Goal: Transaction & Acquisition: Purchase product/service

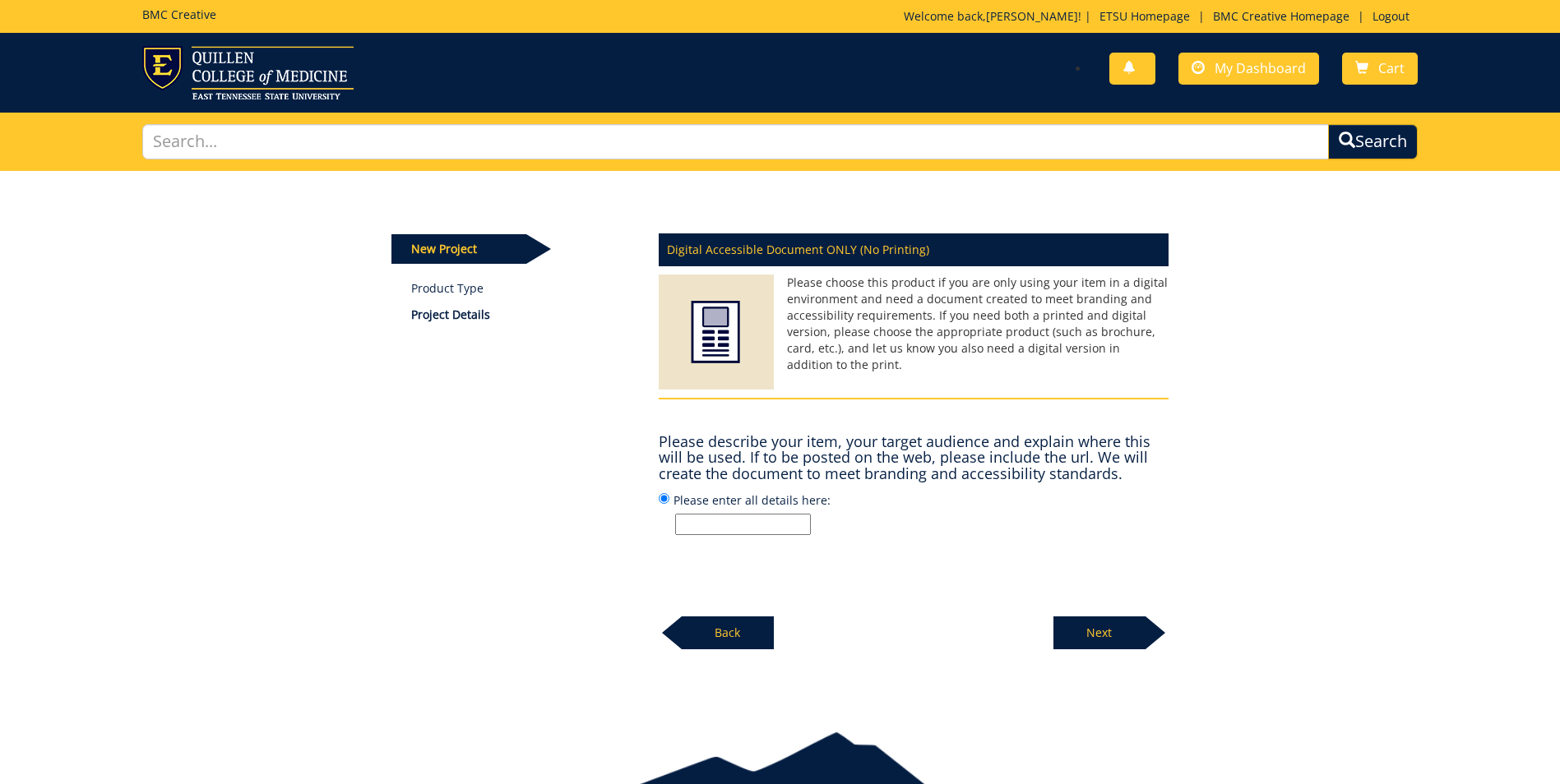
click at [784, 530] on input "Please enter all details here:" at bounding box center [743, 524] width 136 height 21
click at [777, 524] on input "[PERSON_NAME] 1002" at bounding box center [743, 524] width 136 height 21
type input "[PERSON_NAME] 10/02"
click at [1102, 629] on p "Next" at bounding box center [1100, 633] width 92 height 33
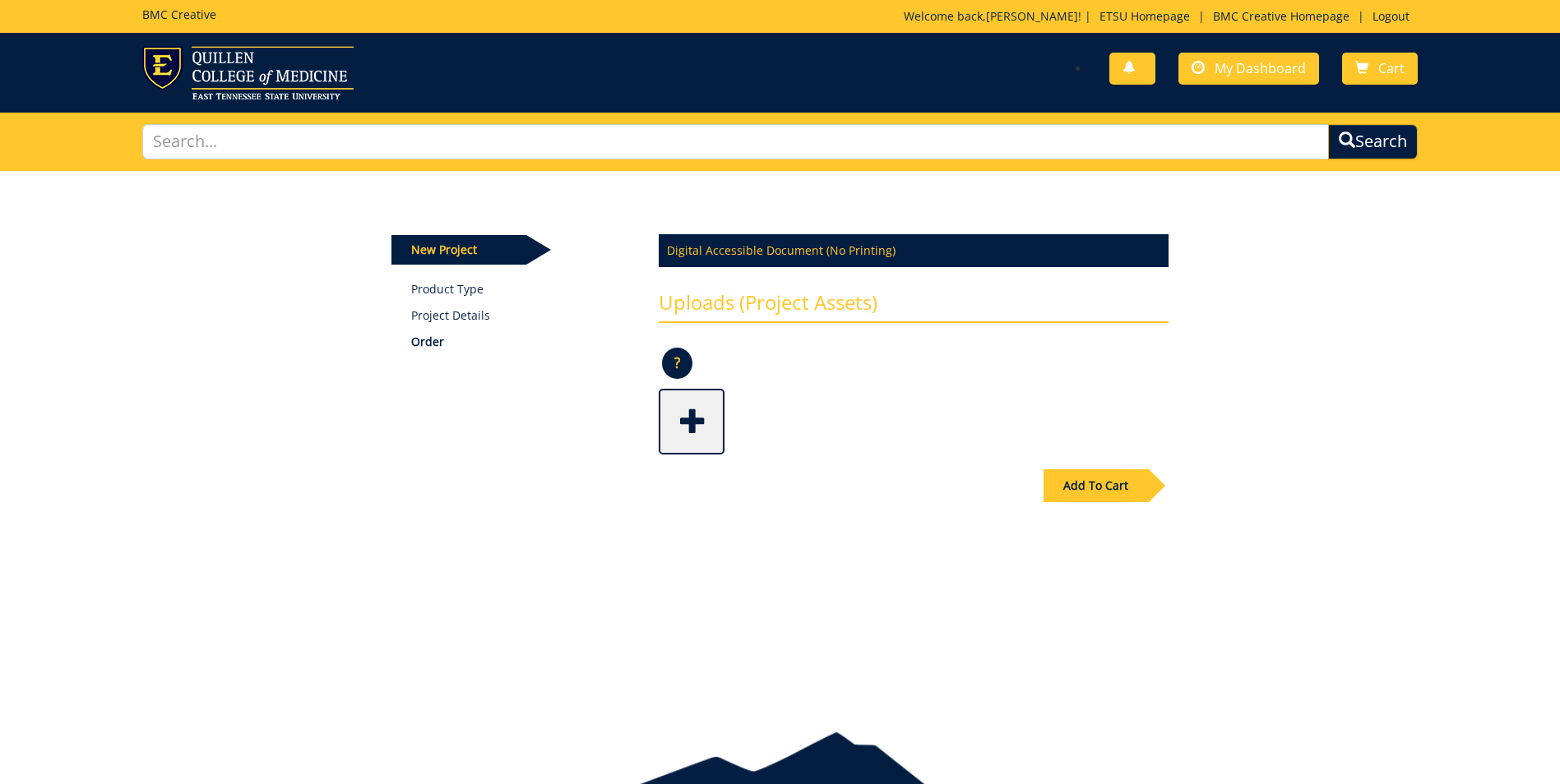
click at [701, 425] on span at bounding box center [693, 420] width 65 height 58
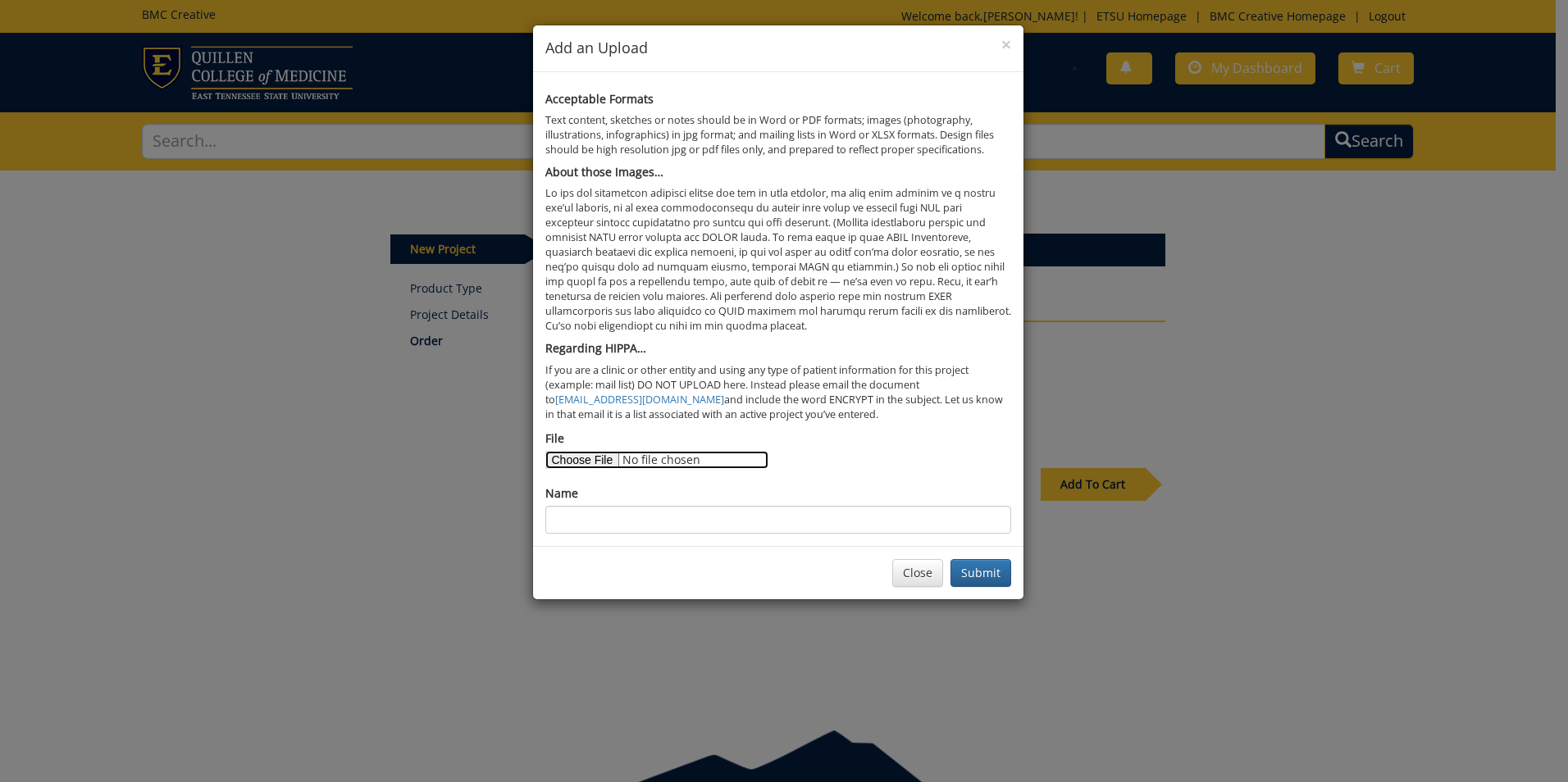
click at [585, 454] on input "File" at bounding box center [656, 460] width 223 height 18
type input "C:\fakepath\[PERSON_NAME] Creative Word Doc.docx"
click at [699, 520] on input "Name" at bounding box center [778, 519] width 465 height 28
click at [697, 523] on input "Name" at bounding box center [778, 519] width 465 height 28
click at [555, 523] on input "Flyer info" at bounding box center [778, 519] width 465 height 28
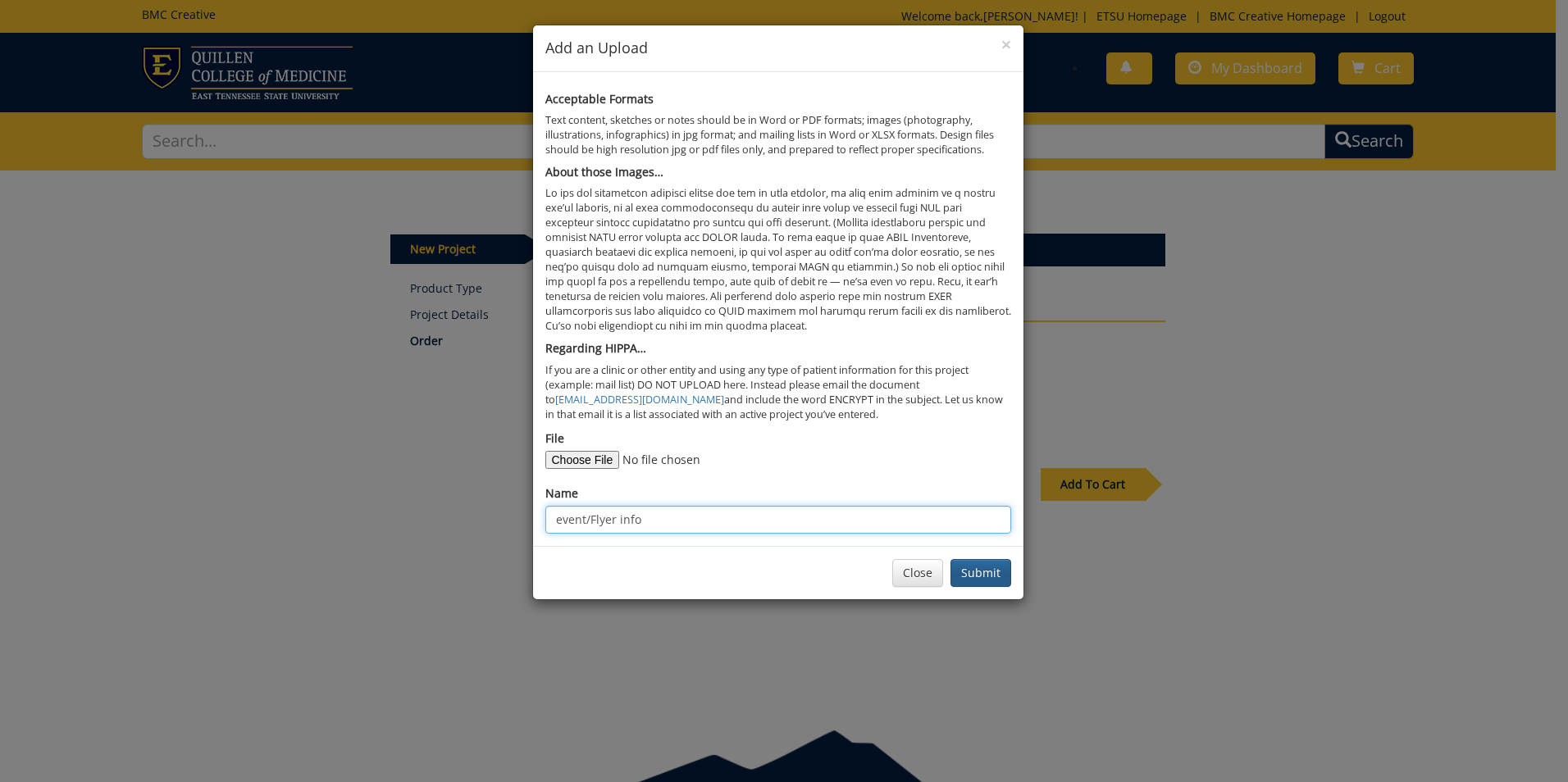
type input "event/Flyer info"
click at [979, 574] on button "Submit" at bounding box center [980, 573] width 60 height 28
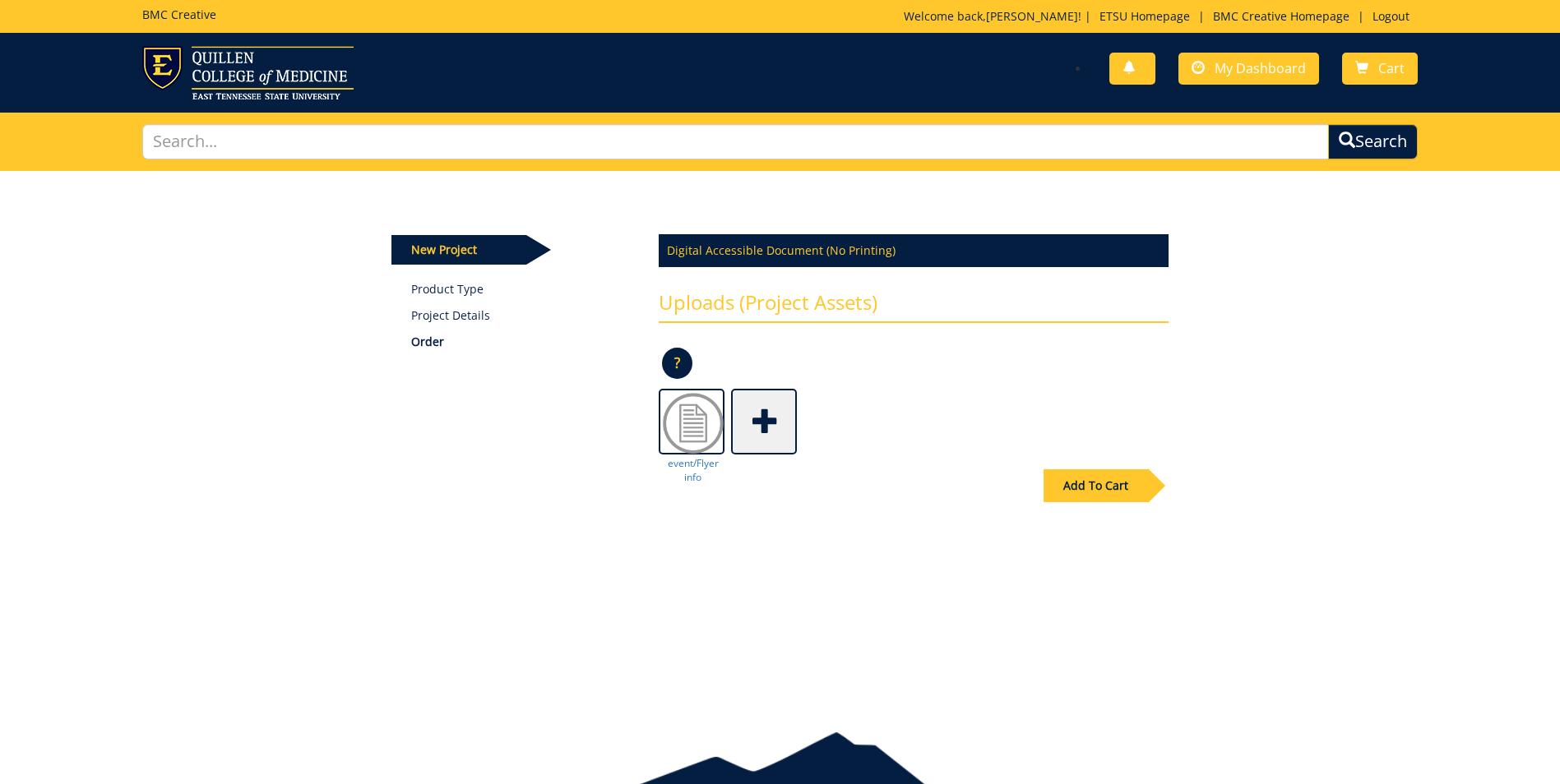
click at [751, 441] on span at bounding box center [766, 420] width 65 height 58
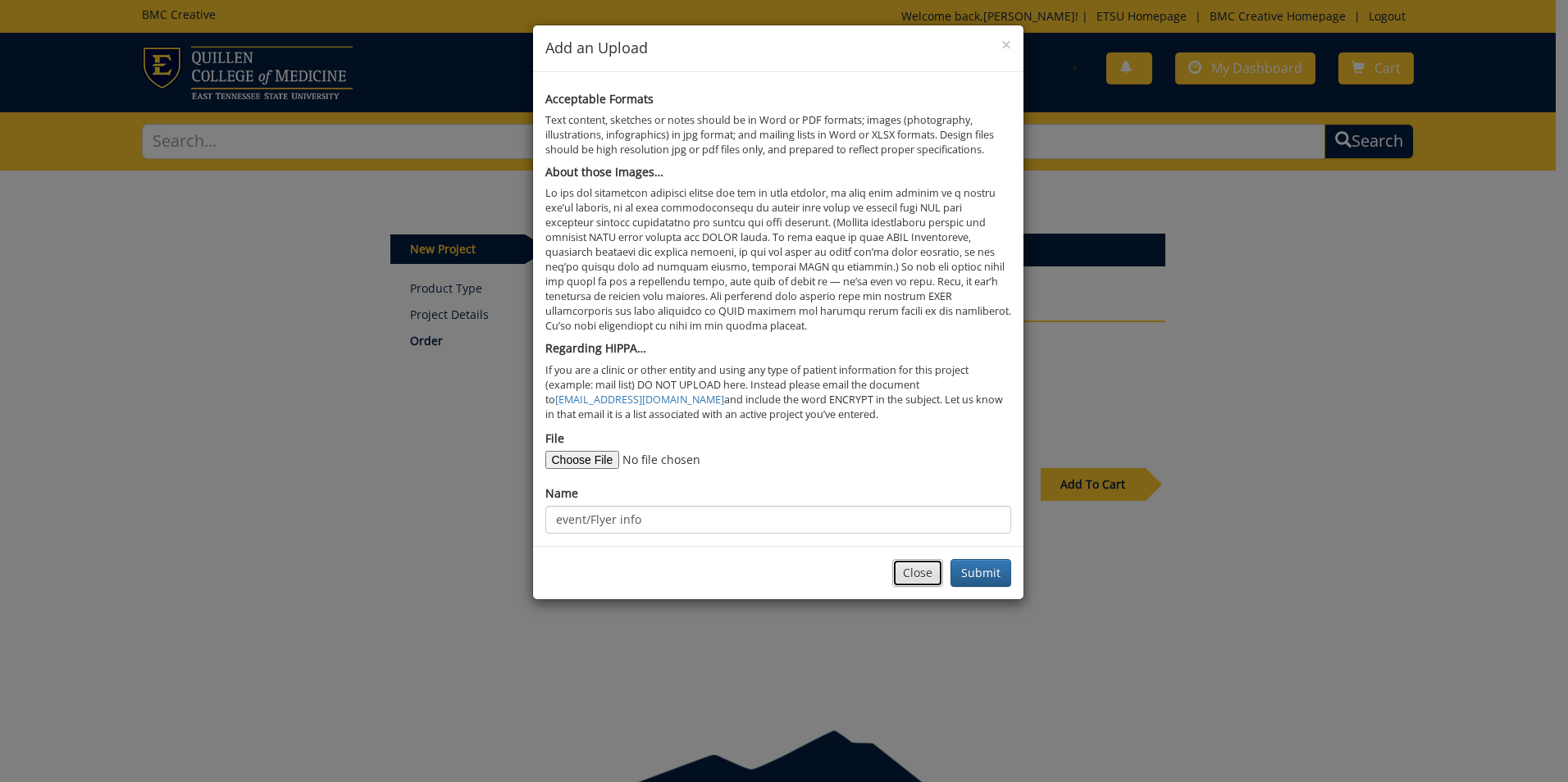
click at [926, 575] on button "Close" at bounding box center [918, 573] width 51 height 28
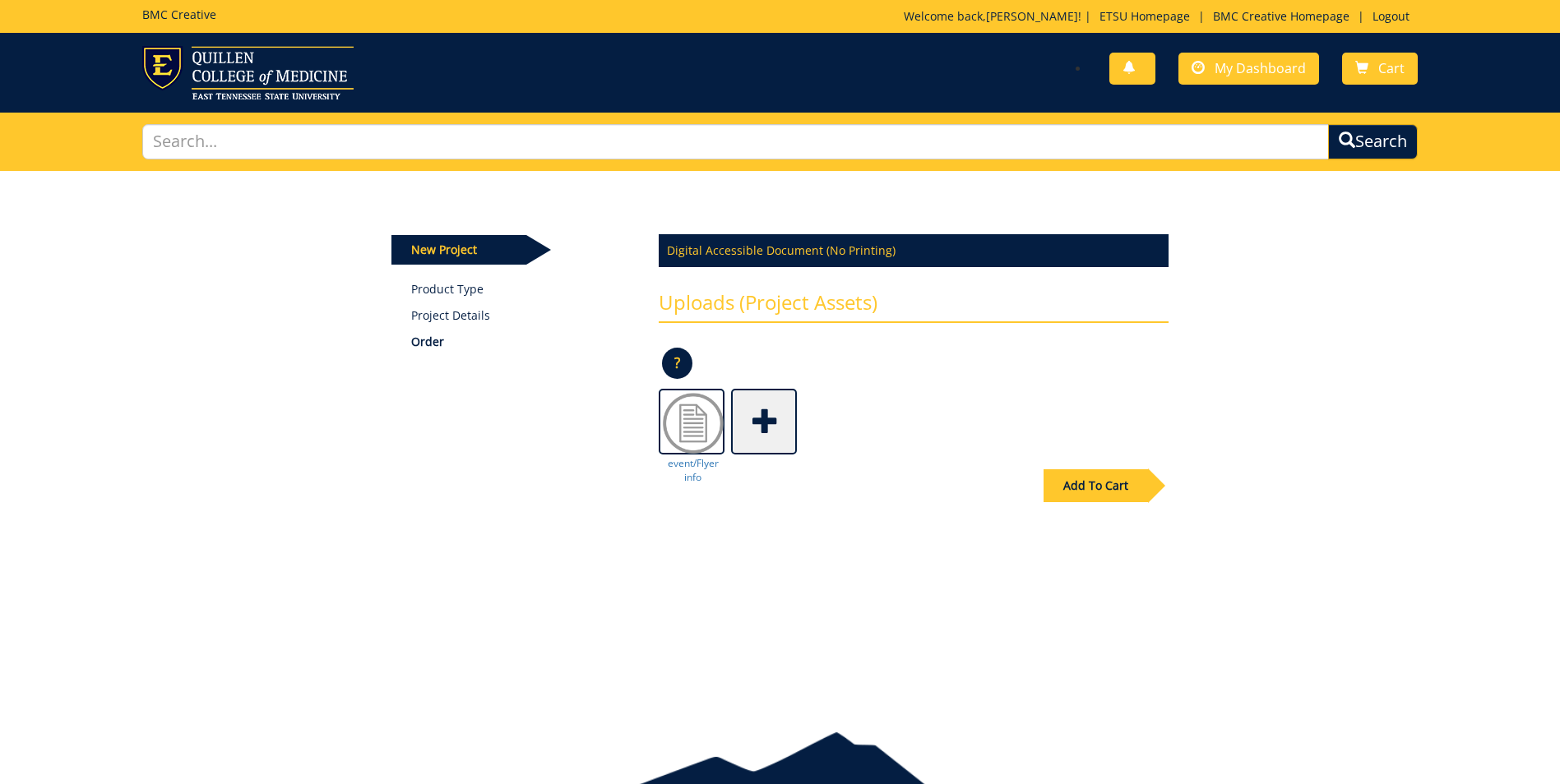
click at [773, 447] on span at bounding box center [766, 420] width 65 height 58
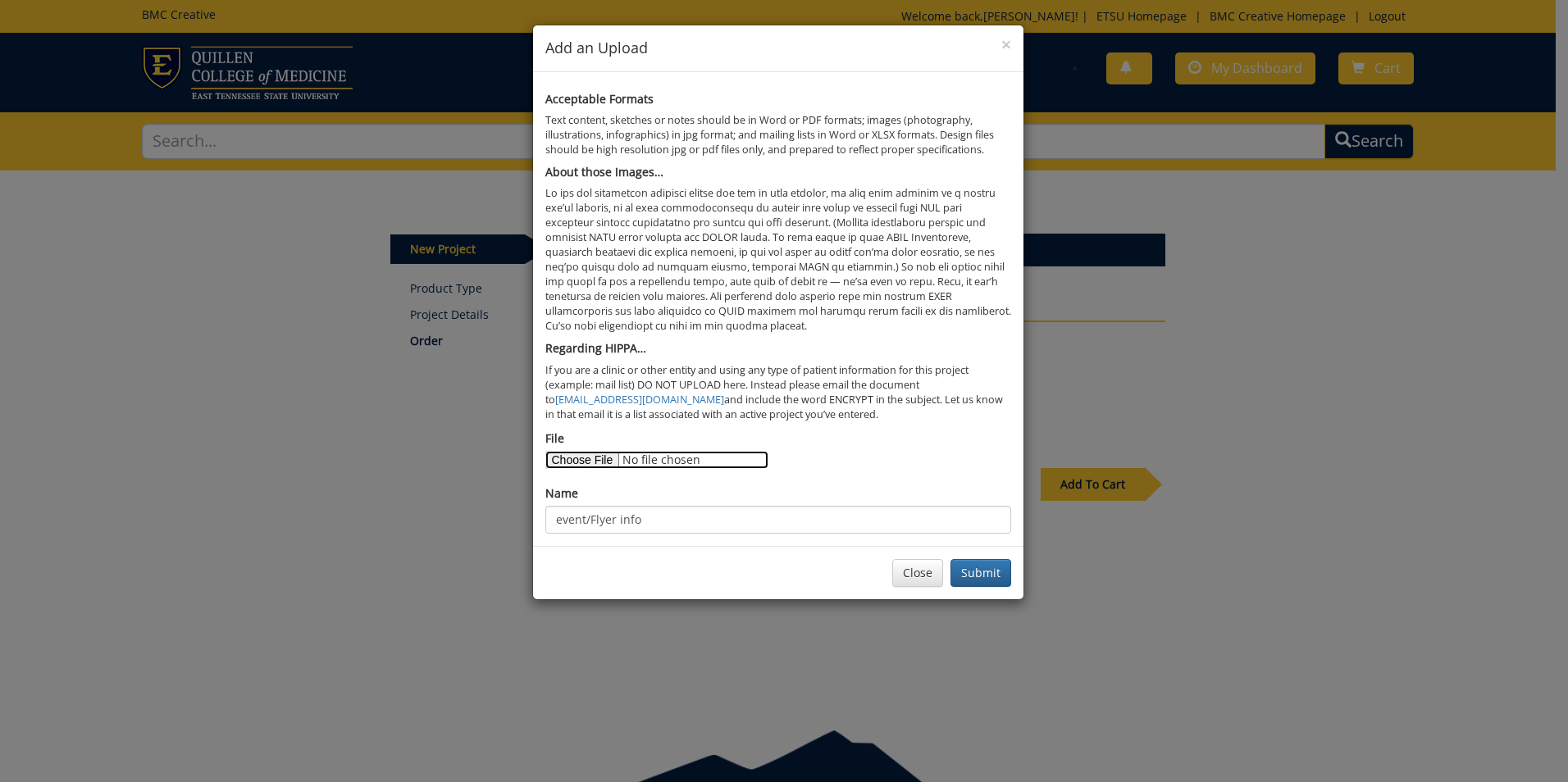
click at [610, 459] on input "File" at bounding box center [656, 460] width 223 height 18
type input "C:\fakepath\Julia Thompson .jpg"
click at [671, 522] on input "event/Flyer info" at bounding box center [778, 519] width 465 height 28
type input "e"
click at [671, 523] on input "presenter head shot" at bounding box center [778, 519] width 465 height 28
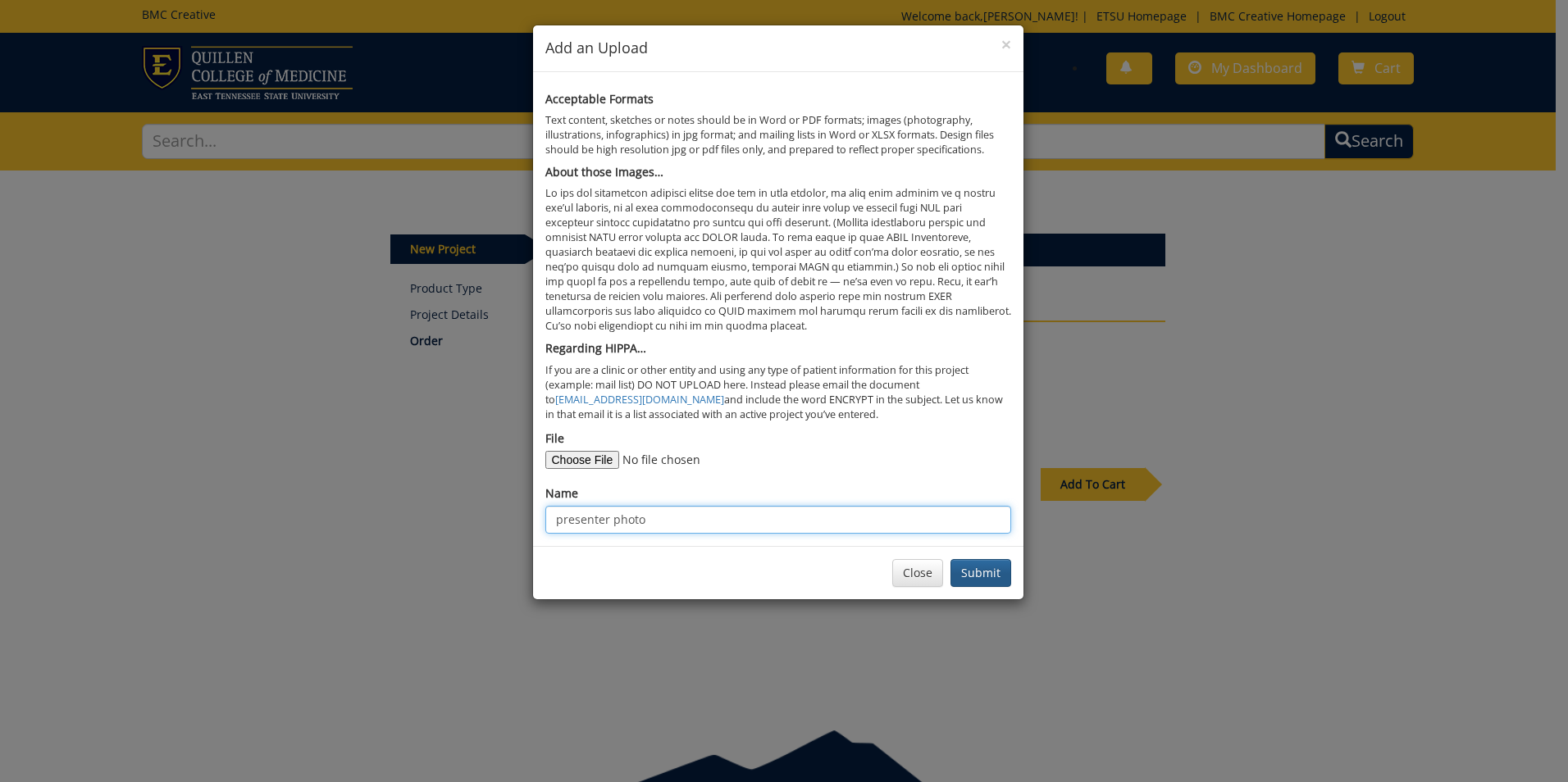
type input "presenter photo"
click at [977, 570] on button "Submit" at bounding box center [980, 573] width 60 height 28
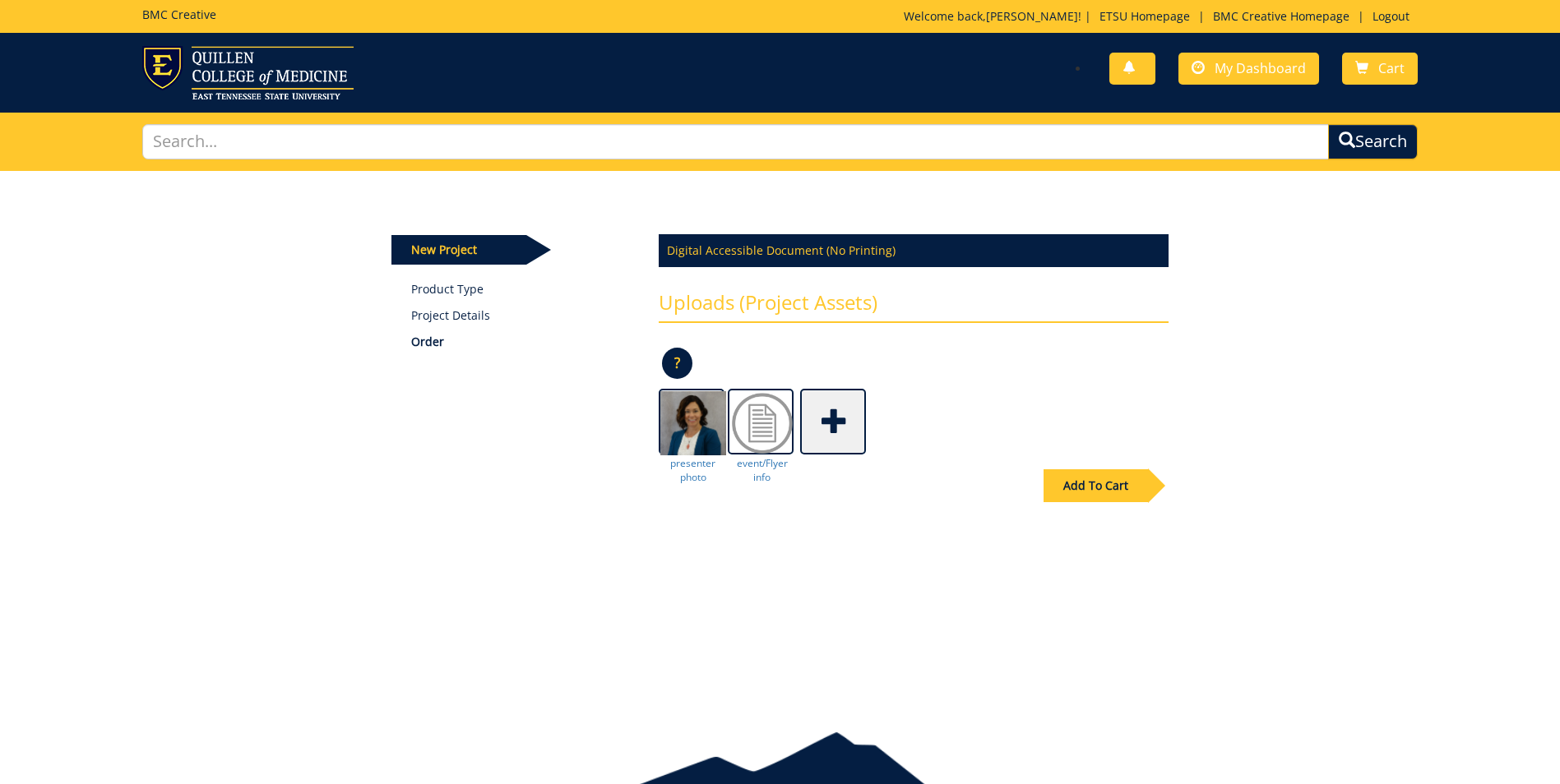
click at [856, 438] on span at bounding box center [835, 420] width 65 height 58
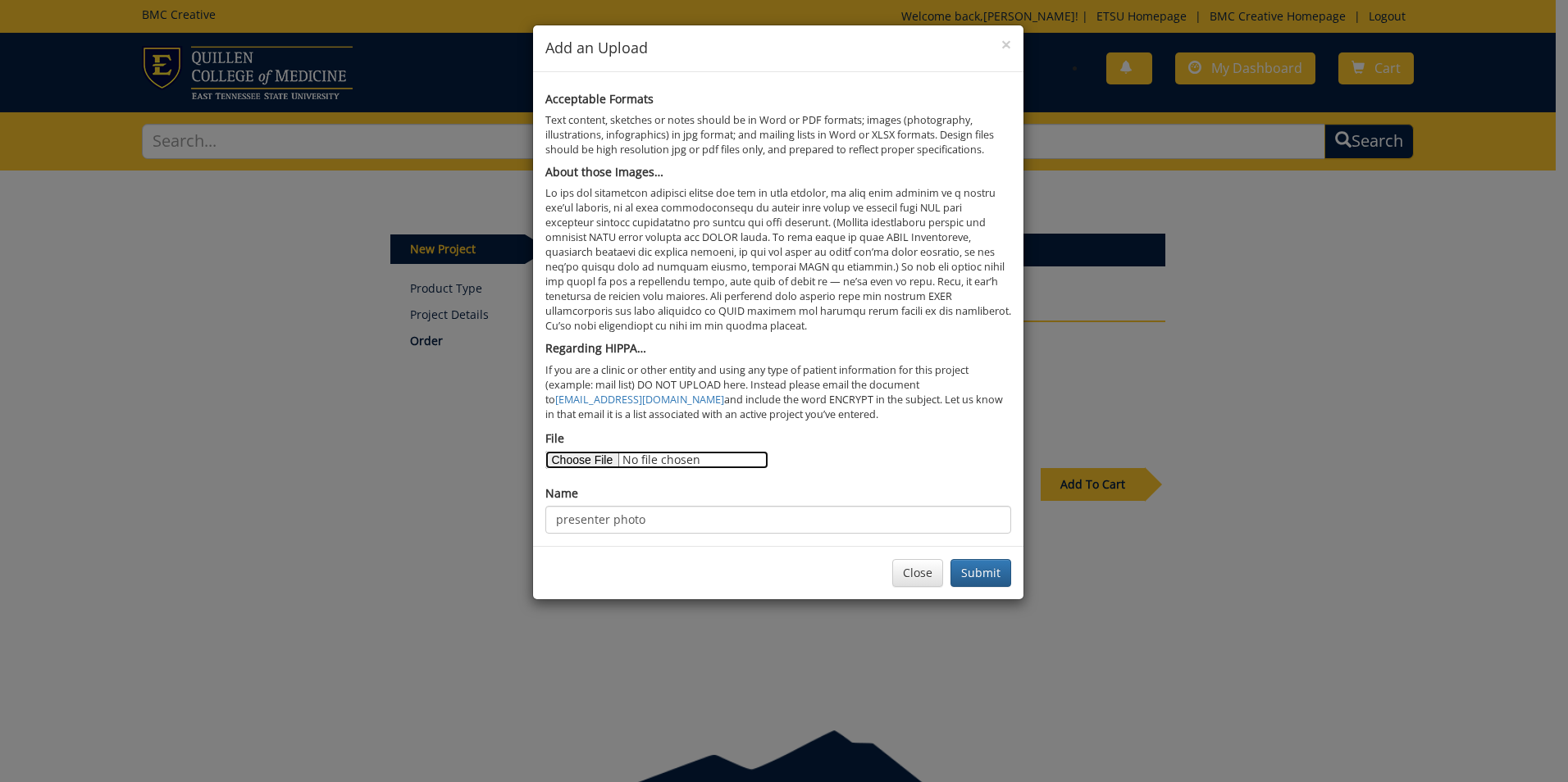
click at [599, 460] on input "File" at bounding box center [656, 460] width 223 height 18
type input "C:\fakepath\Calderon FINAL Digital flyer.pdf"
click at [671, 527] on input "presenter photo" at bounding box center [778, 519] width 465 height 28
type input "p"
type input "previous flyer example"
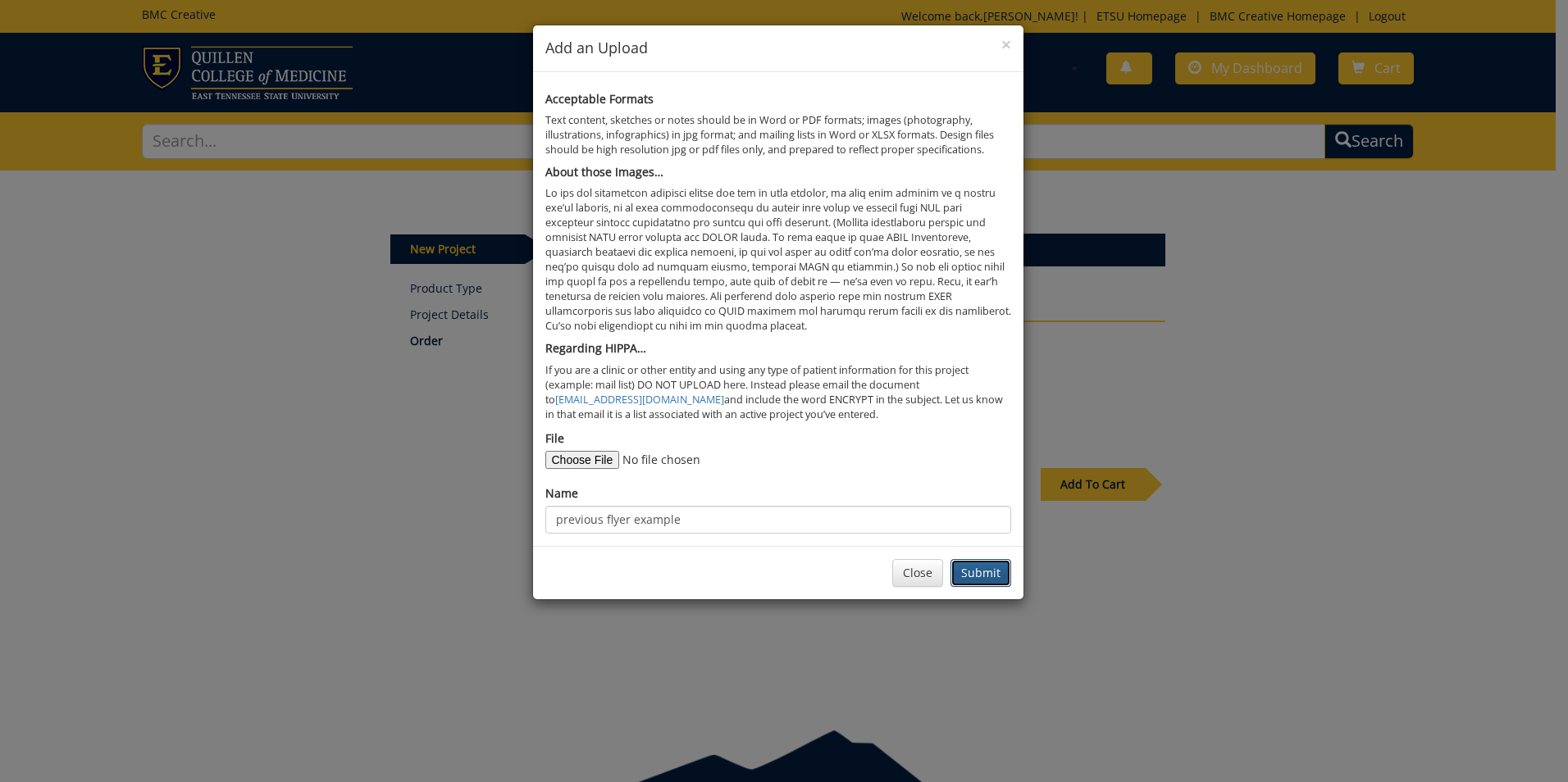
click at [987, 568] on button "Submit" at bounding box center [980, 573] width 60 height 28
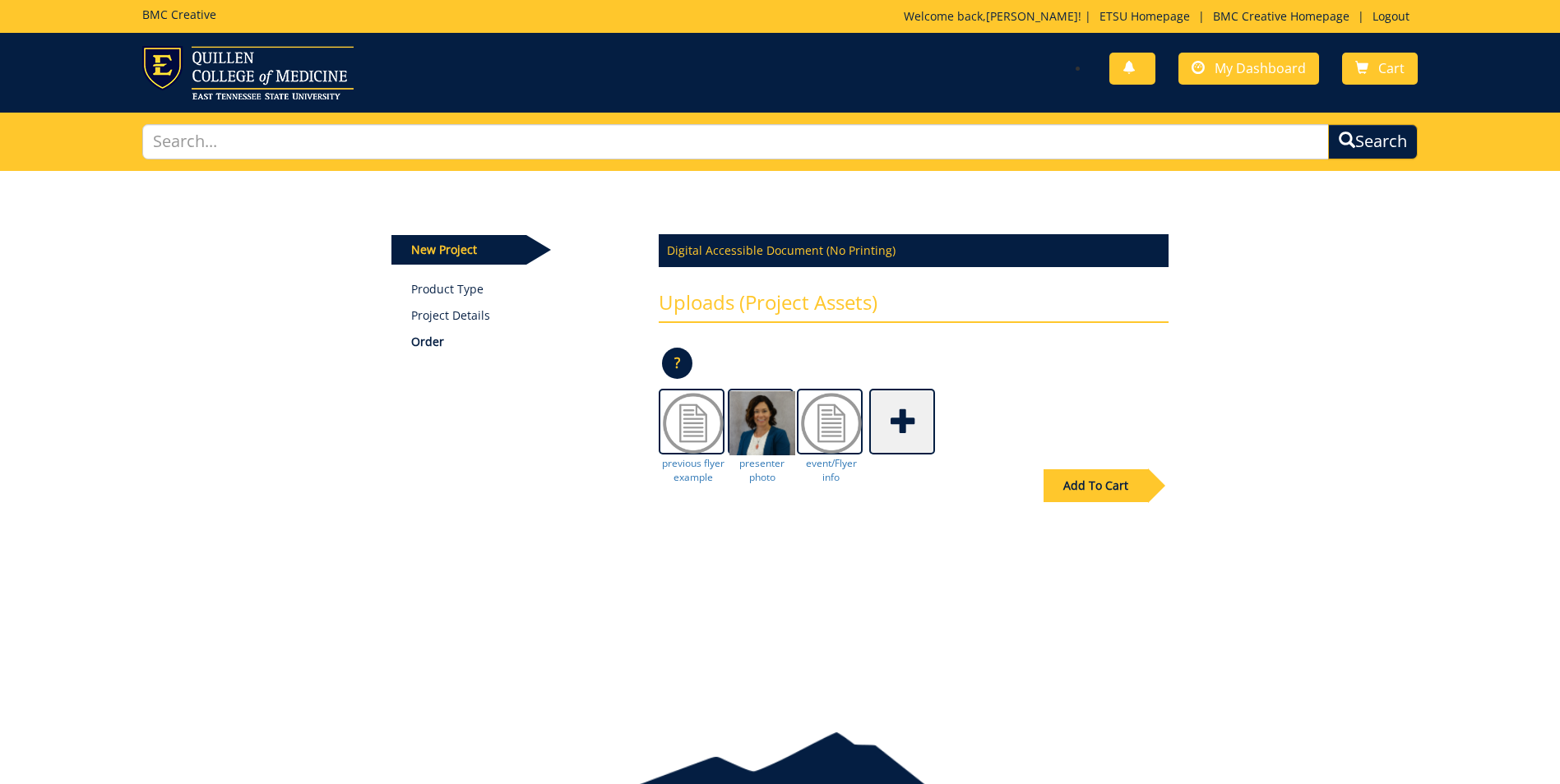
click at [1106, 479] on div "Add To Cart" at bounding box center [1096, 485] width 104 height 33
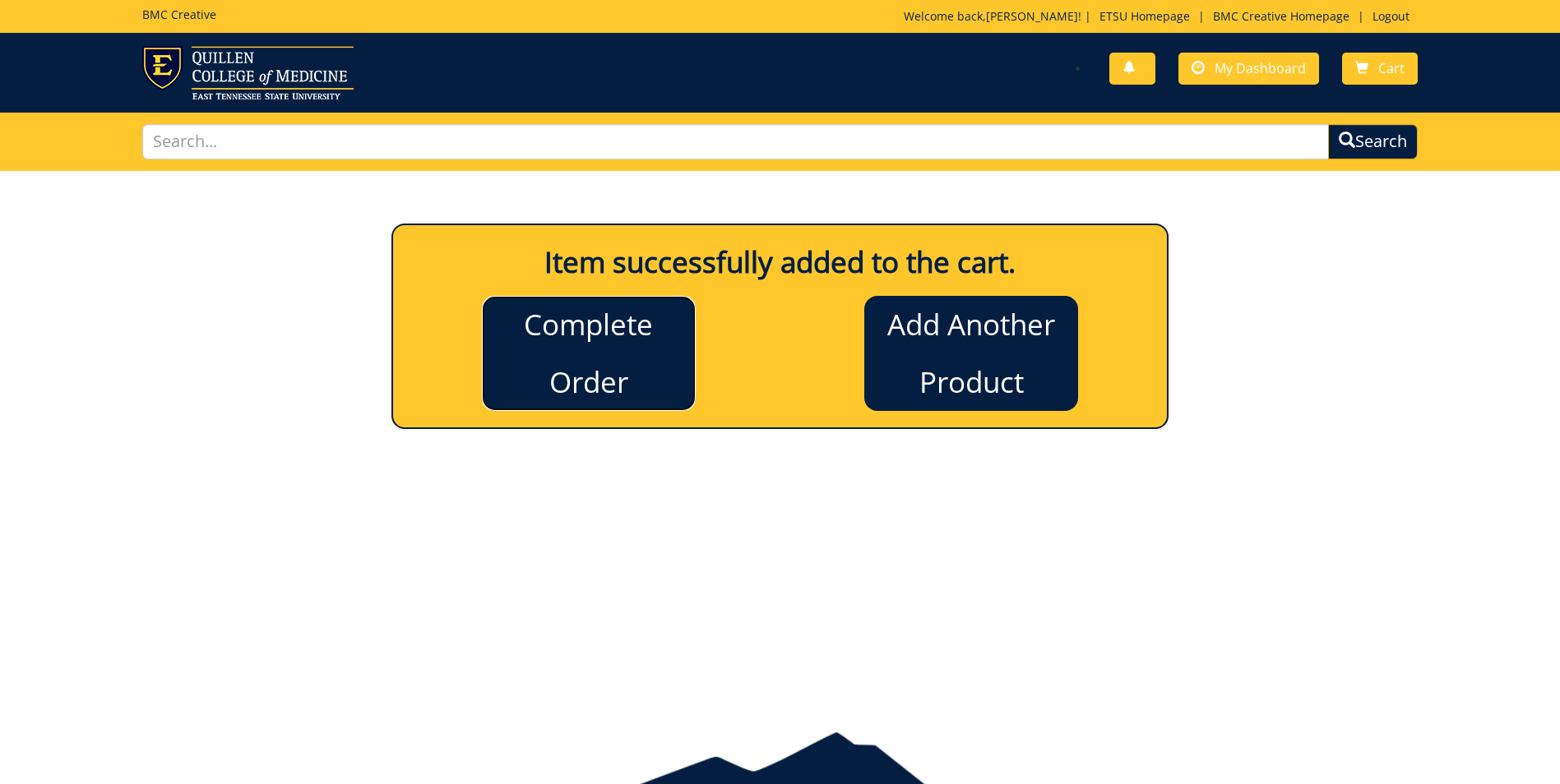
click at [683, 381] on link "Complete Order" at bounding box center [589, 353] width 214 height 115
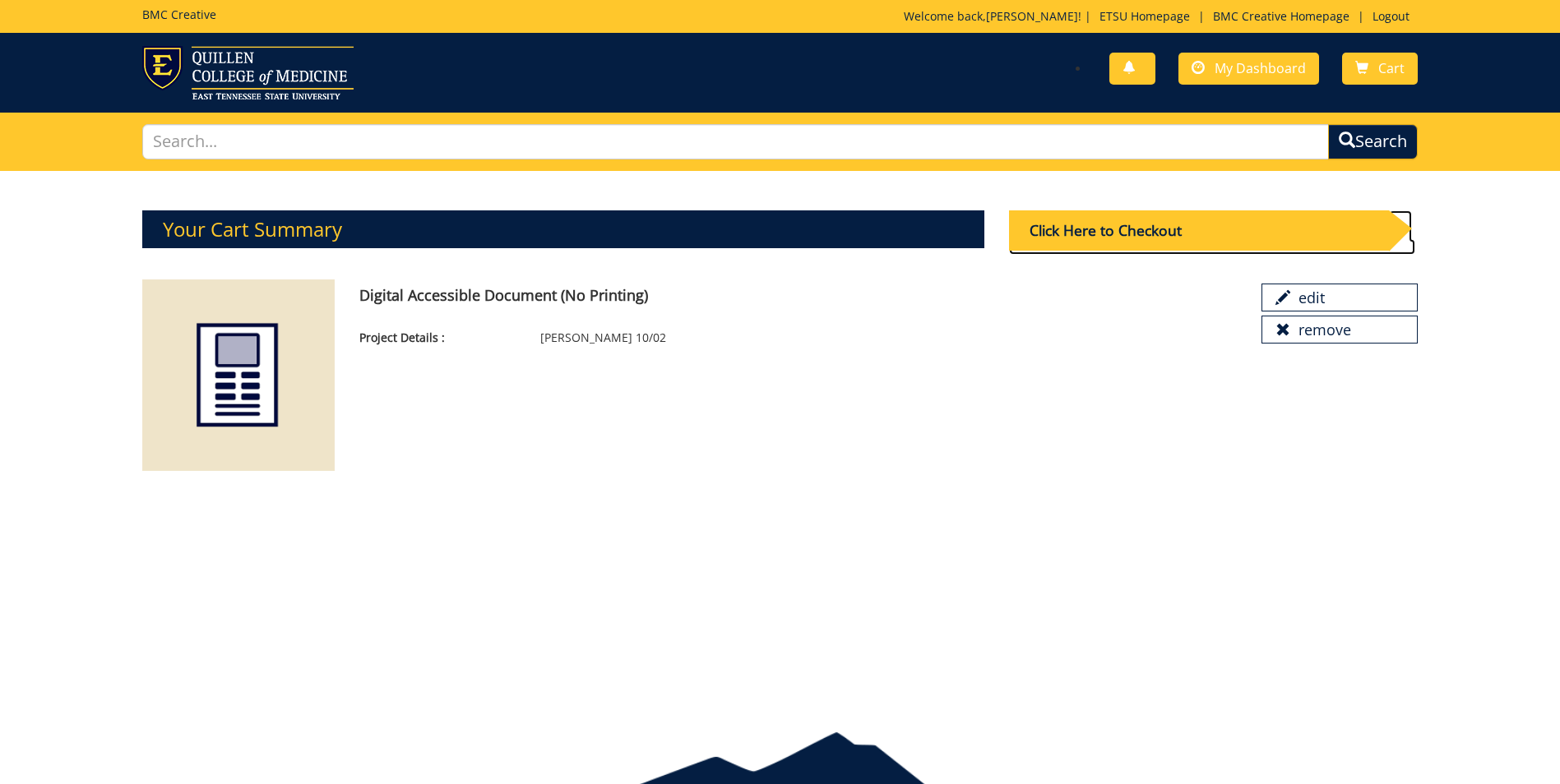
click at [1106, 244] on div "Click Here to Checkout" at bounding box center [1199, 231] width 380 height 40
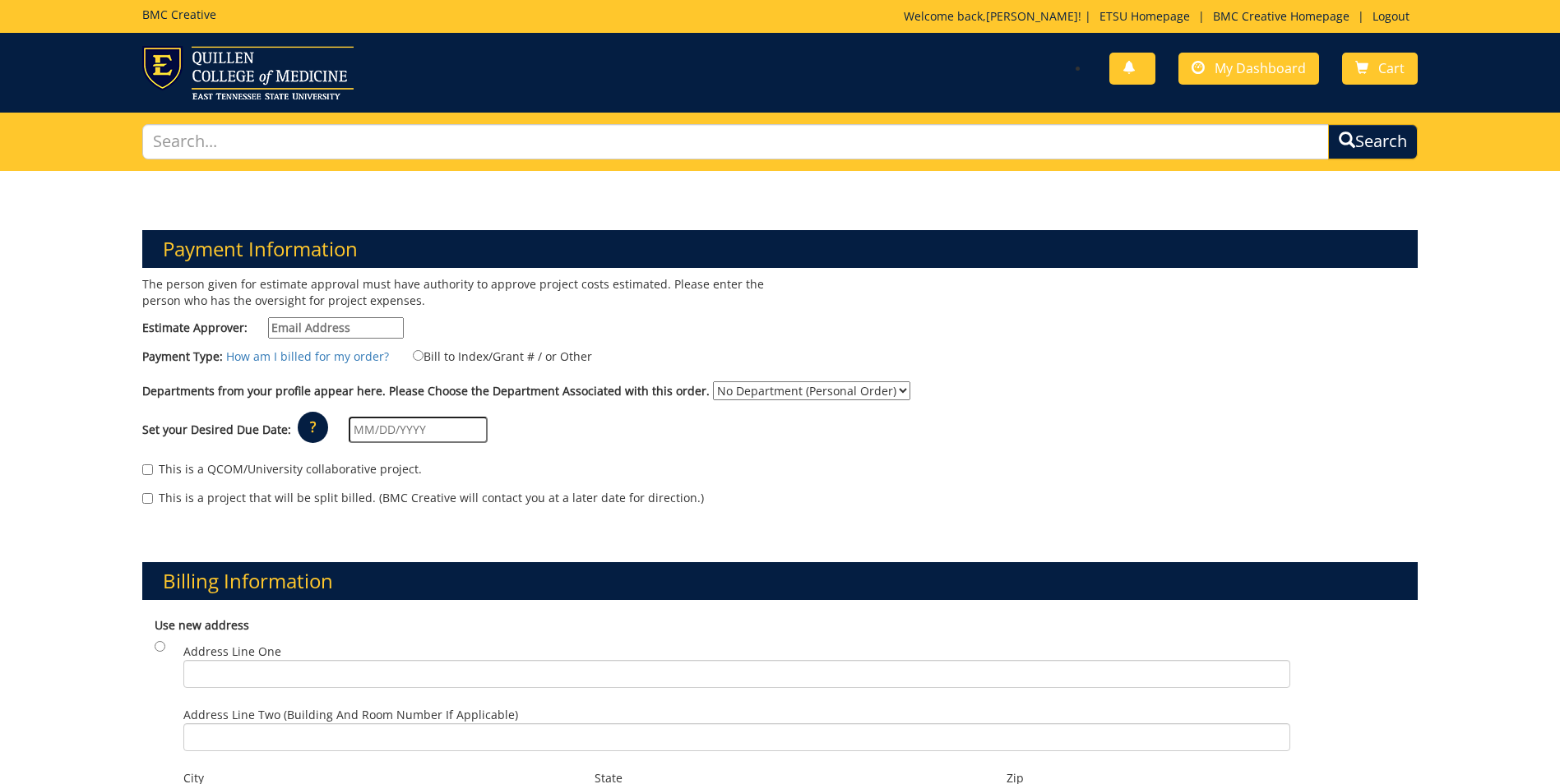
scroll to position [165, 0]
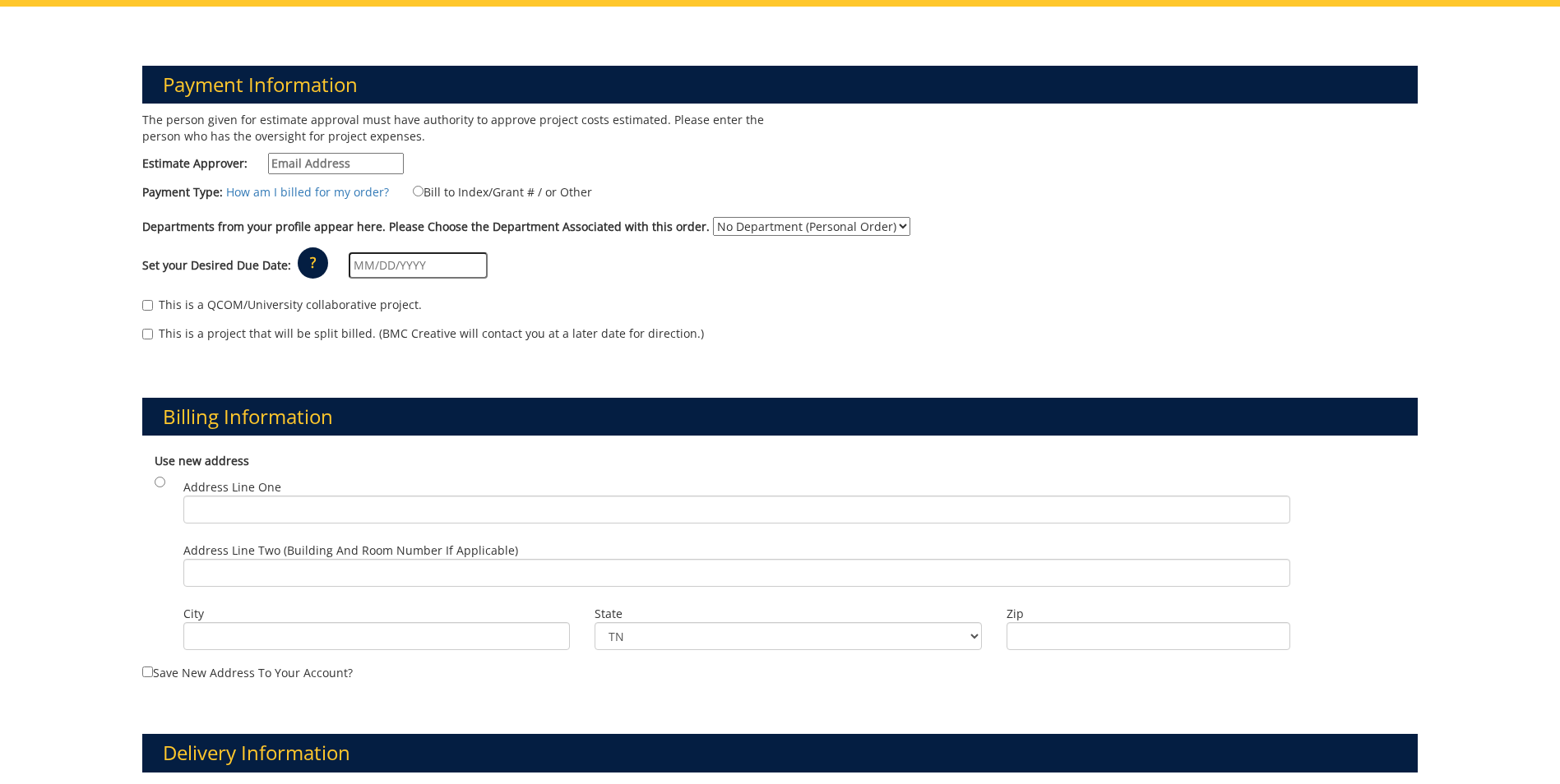
click at [313, 161] on input "Estimate Approver:" at bounding box center [336, 163] width 136 height 21
type input "dixonw@etsu.edu"
click at [413, 190] on input "Bill to Index/Grant # / or Other" at bounding box center [418, 191] width 11 height 11
radio input "true"
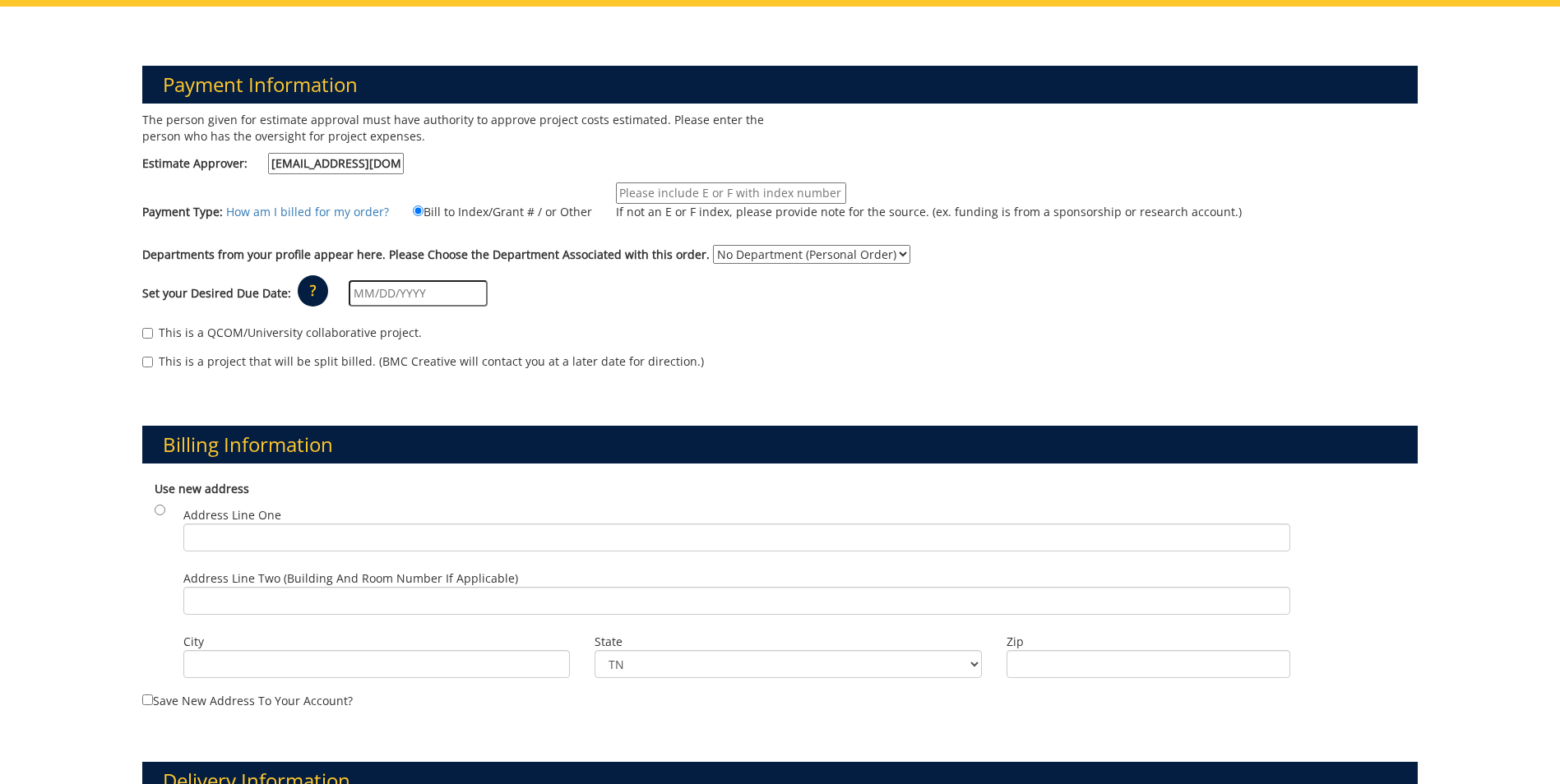
click at [711, 198] on input "If not an E or F index, please provide note for the source. (ex. funding is fro…" at bounding box center [731, 192] width 230 height 21
click at [793, 263] on select "No Department (Personal Order) Psychology" at bounding box center [811, 254] width 197 height 19
select select "153"
click at [713, 245] on select "No Department (Personal Order) Psychology" at bounding box center [811, 254] width 197 height 19
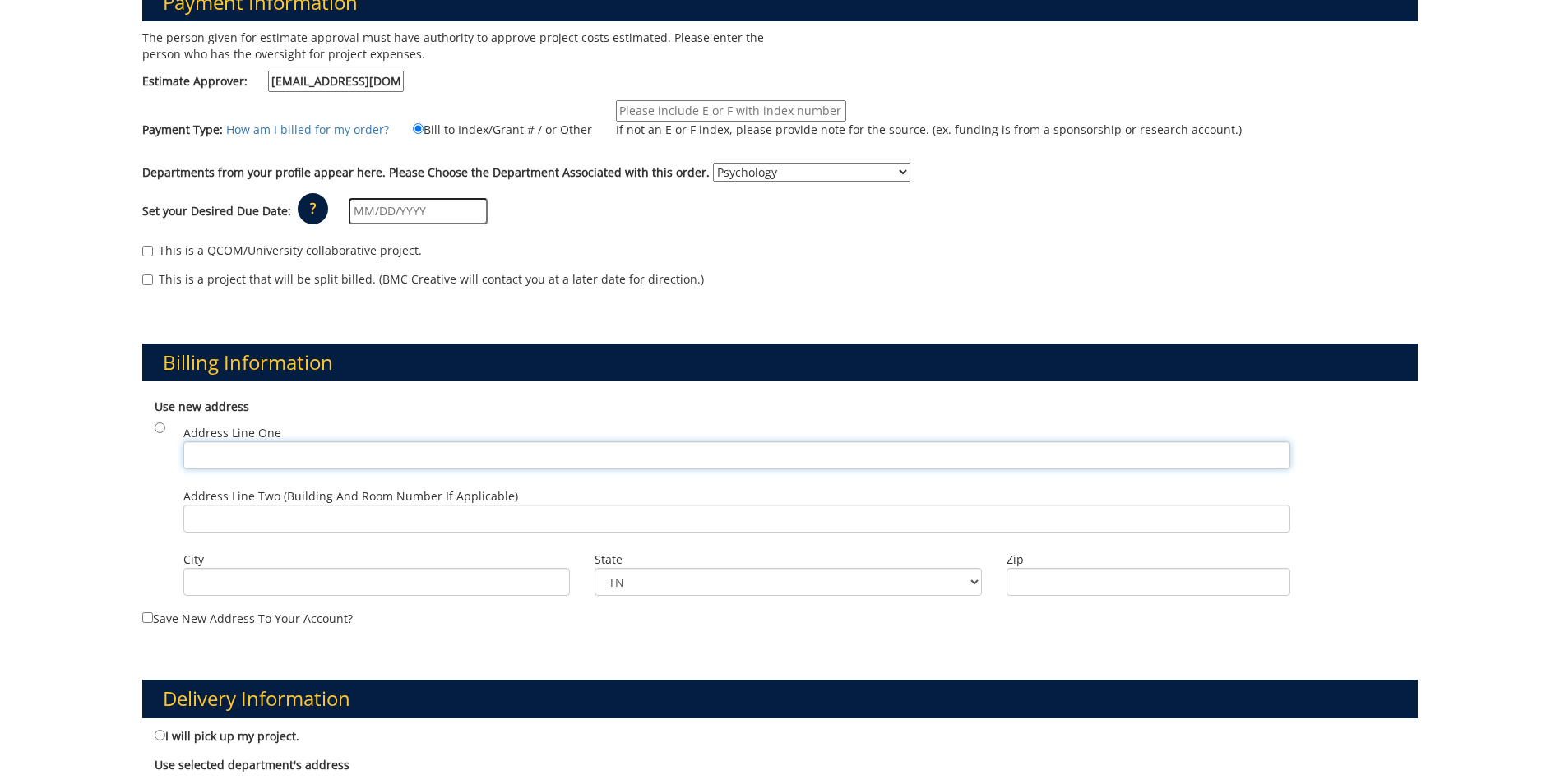
click at [371, 455] on input "Address Line One" at bounding box center [736, 455] width 1107 height 28
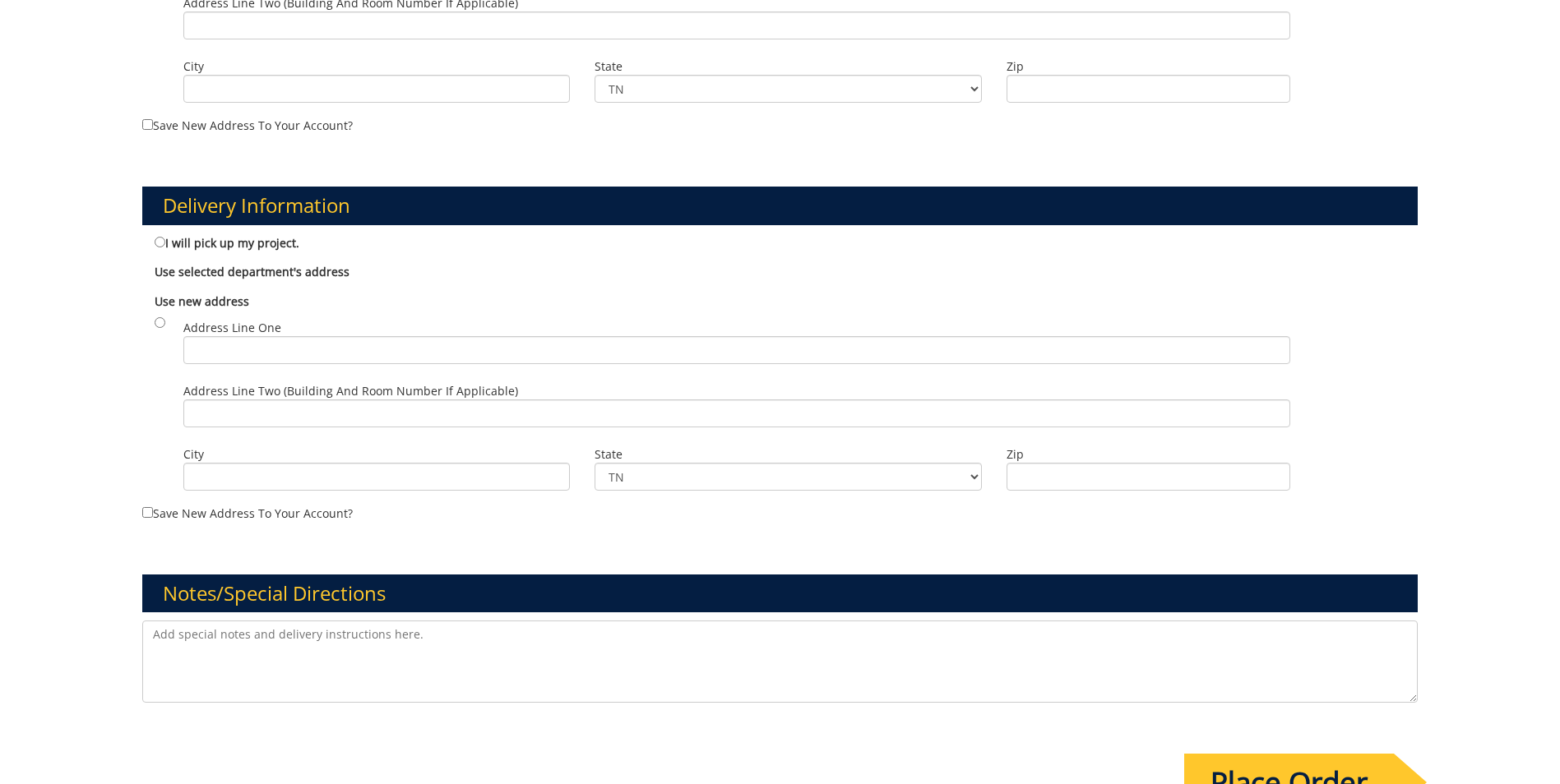
scroll to position [494, 0]
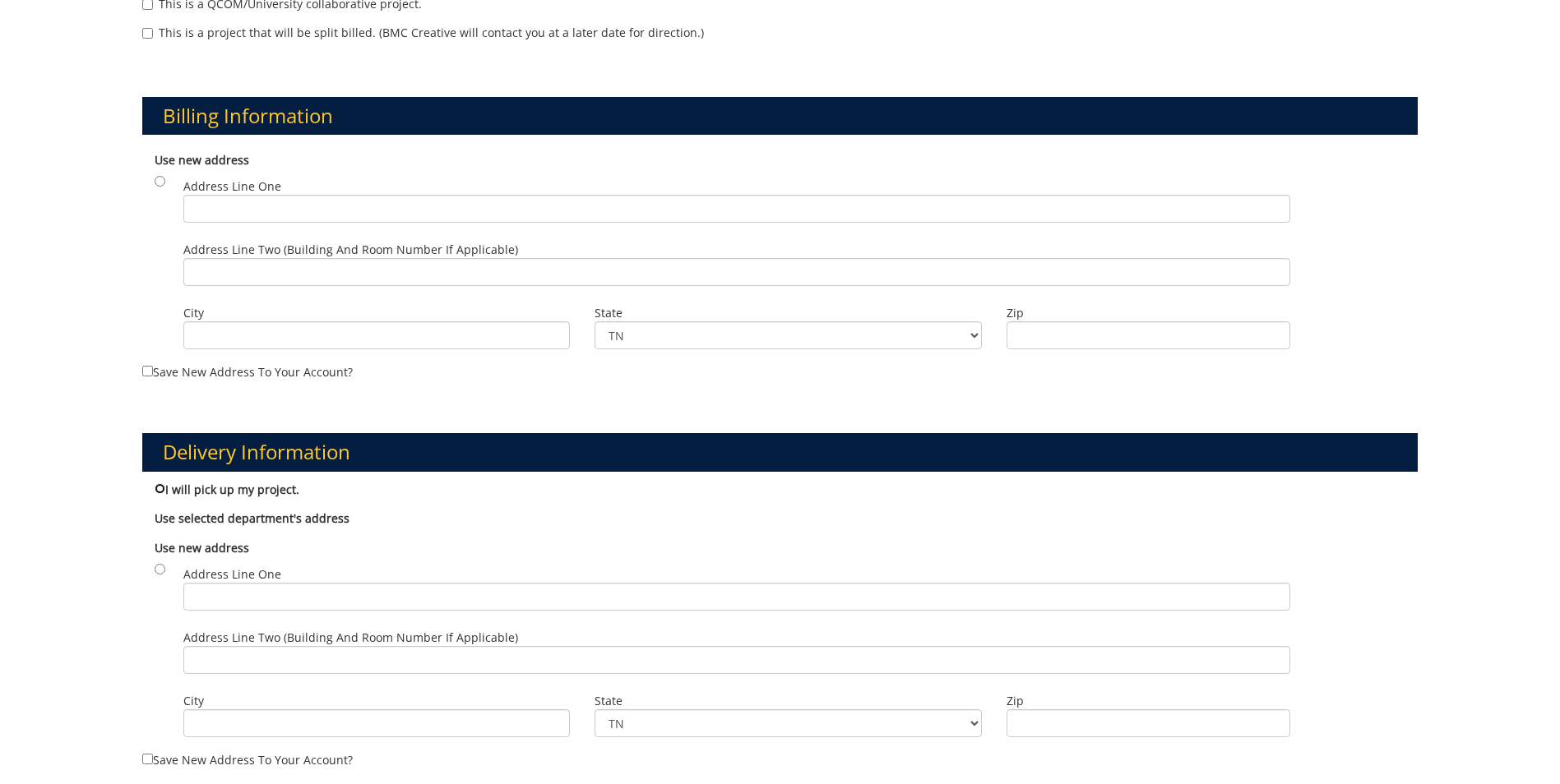
click at [160, 487] on input "I will pick up my project." at bounding box center [160, 489] width 11 height 11
radio input "true"
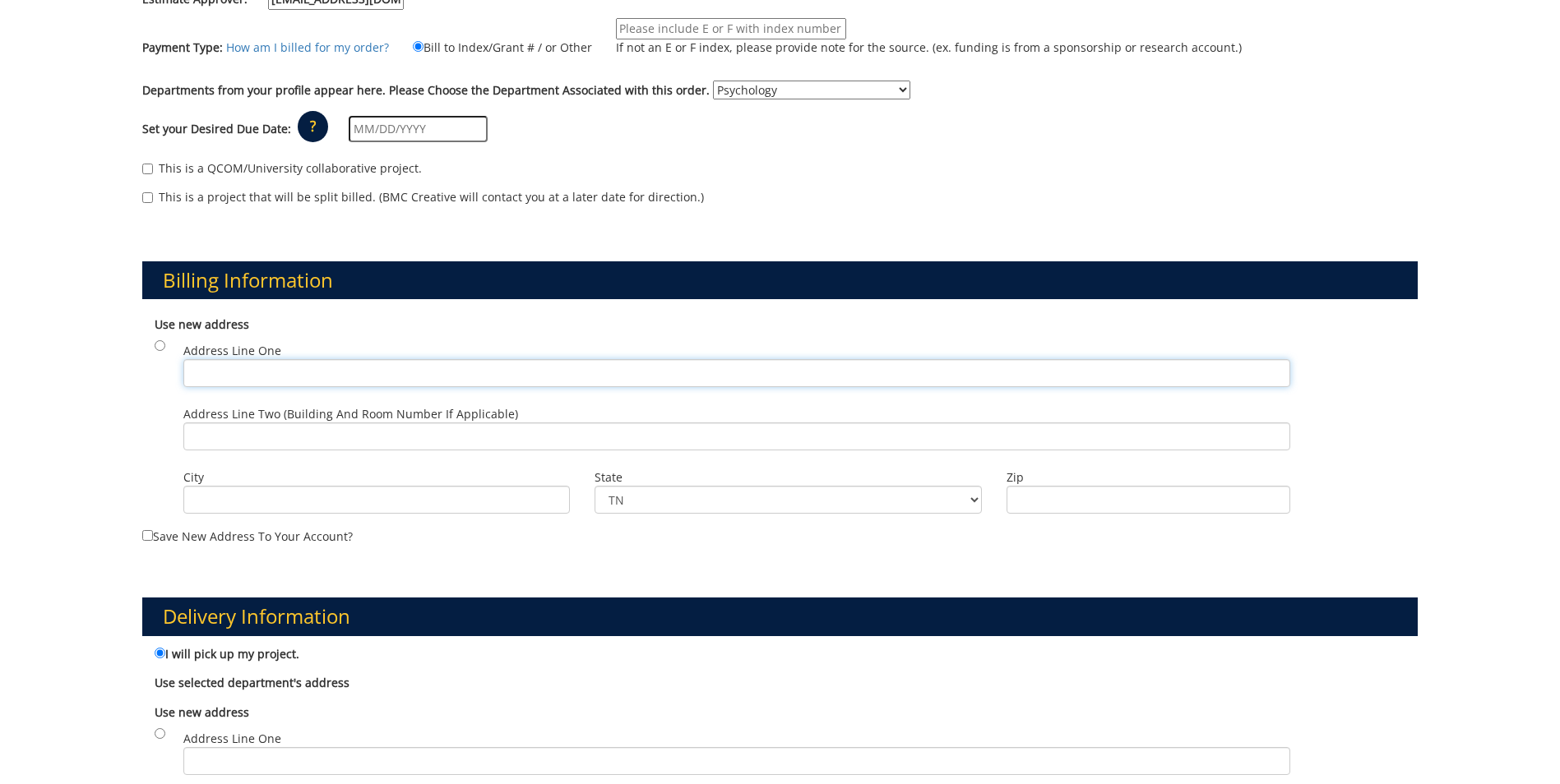
click at [222, 369] on input "Address Line One" at bounding box center [736, 373] width 1107 height 28
type input "1276 Gilbreath Drive"
type input "Johnson City"
drag, startPoint x: 304, startPoint y: 375, endPoint x: 172, endPoint y: 379, distance: 132.1
click at [172, 379] on div "Address Line One 1276 Gilbreath Drive" at bounding box center [737, 368] width 1132 height 63
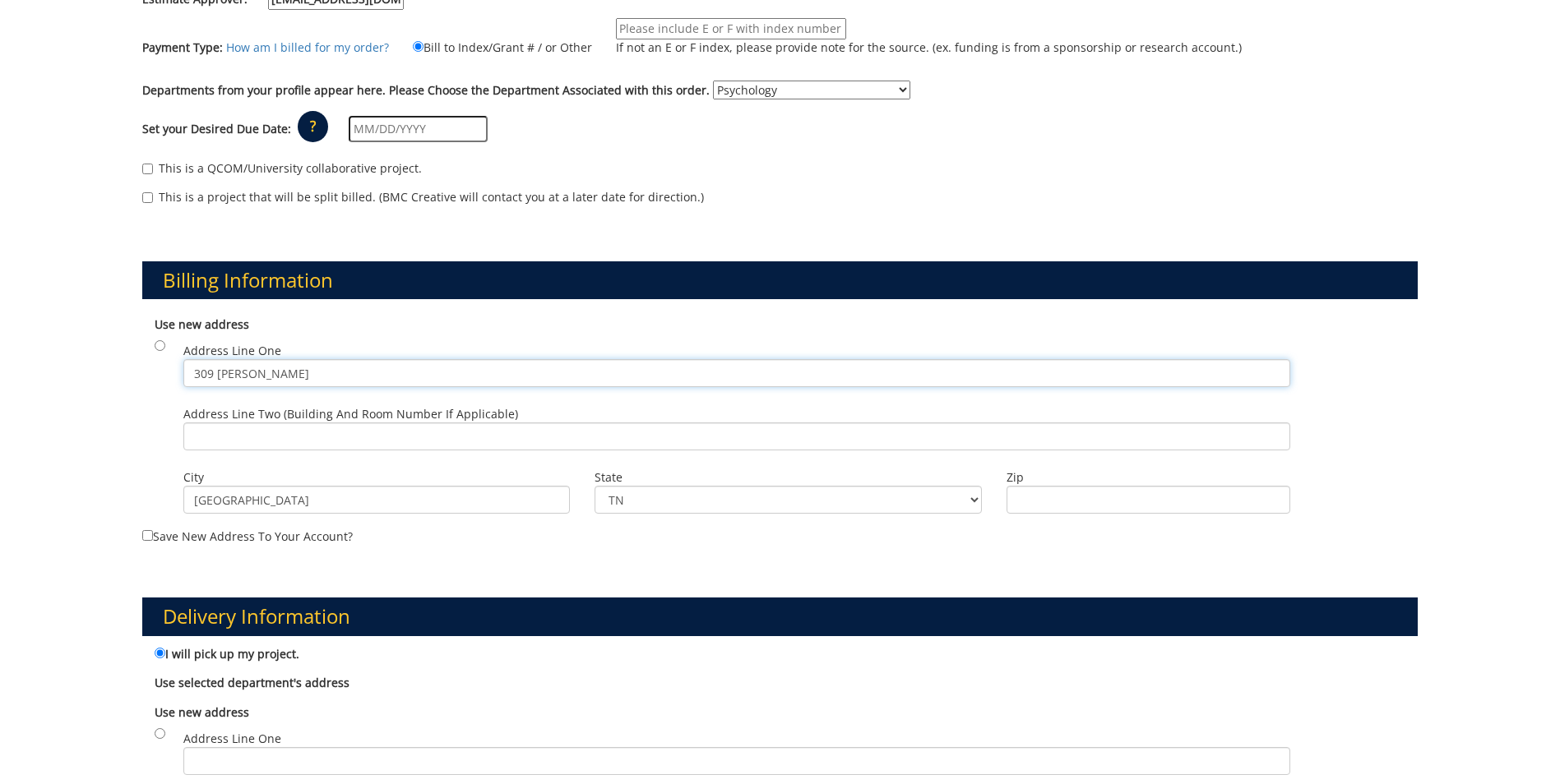
type input "309 Roger stout"
click at [1050, 504] on input "Zip" at bounding box center [1149, 499] width 284 height 28
click at [1067, 510] on input "37614" at bounding box center [1149, 499] width 284 height 28
type input "37604"
click at [999, 573] on div "Delivery Information I will pick up my project. Use selected department's addre…" at bounding box center [780, 751] width 1300 height 387
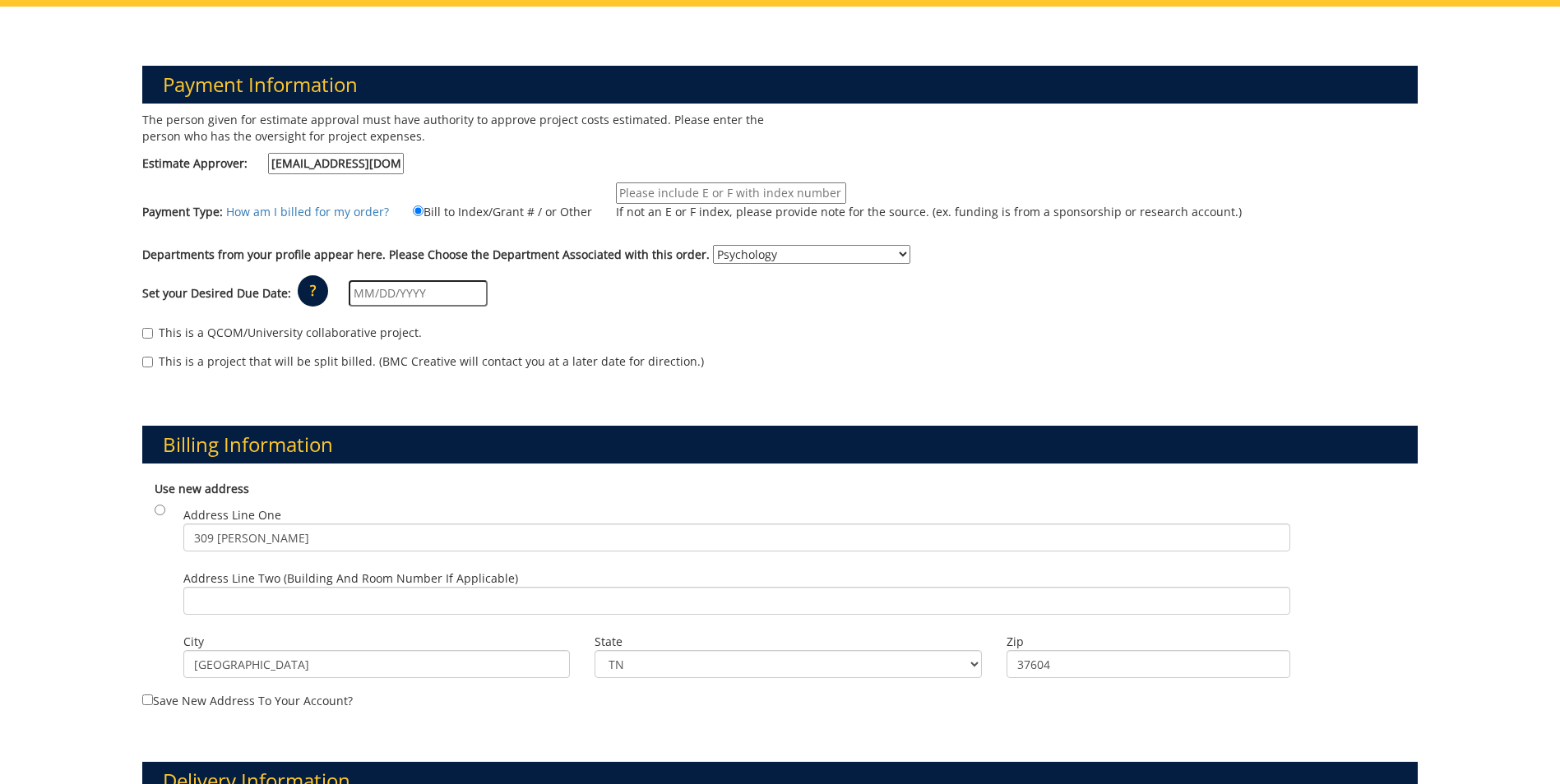
scroll to position [0, 0]
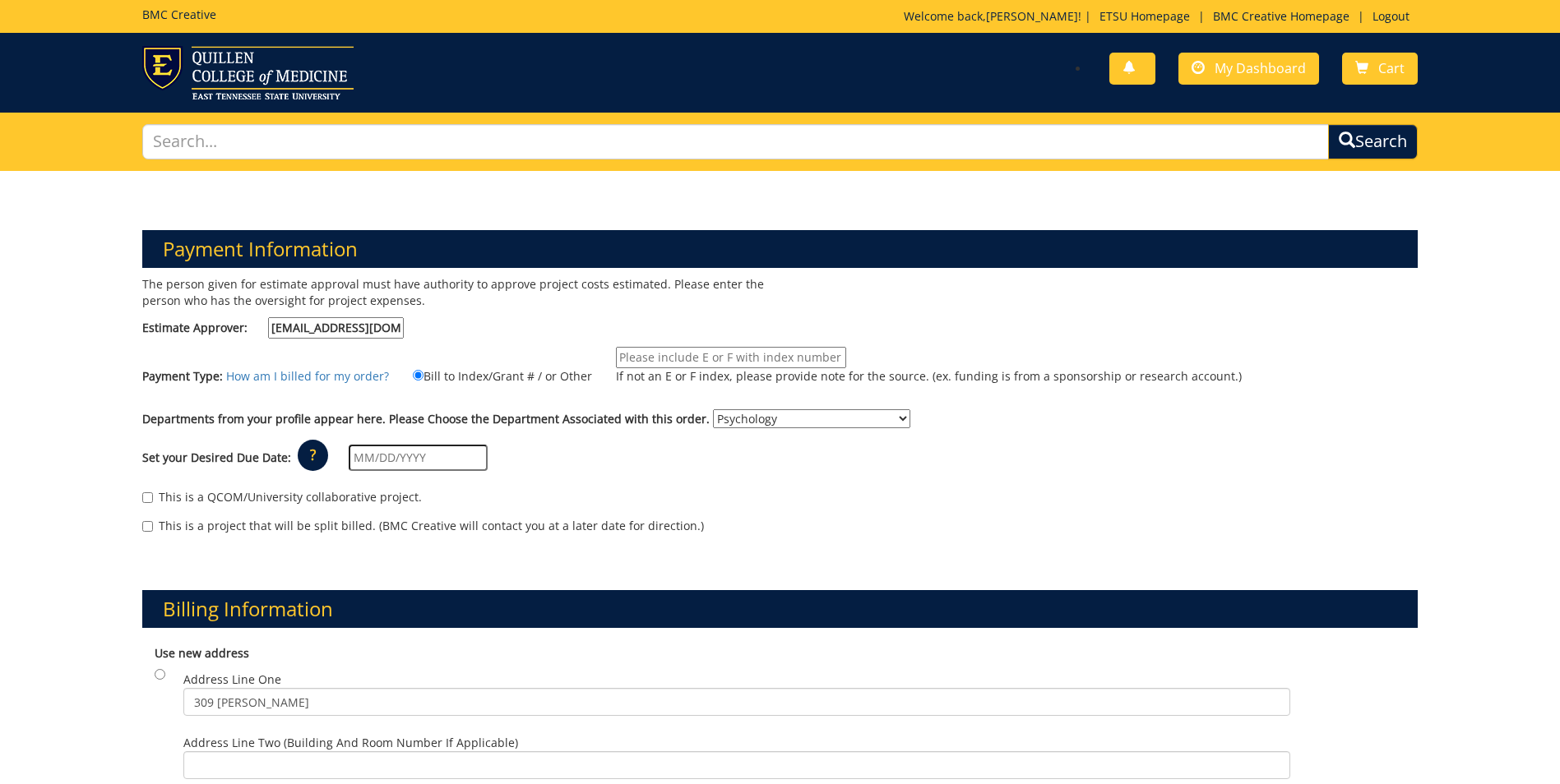
drag, startPoint x: 314, startPoint y: 322, endPoint x: 263, endPoint y: 336, distance: 52.9
click at [263, 336] on label "Estimate Approver: dixonw@etsu.edu" at bounding box center [272, 327] width 261 height 21
type input "faizip@etsu.edu"
click at [636, 359] on input "If not an E or F index, please provide note for the source. (ex. funding is fro…" at bounding box center [731, 357] width 230 height 21
click at [657, 353] on input "E 24126 in Voyager" at bounding box center [731, 357] width 230 height 21
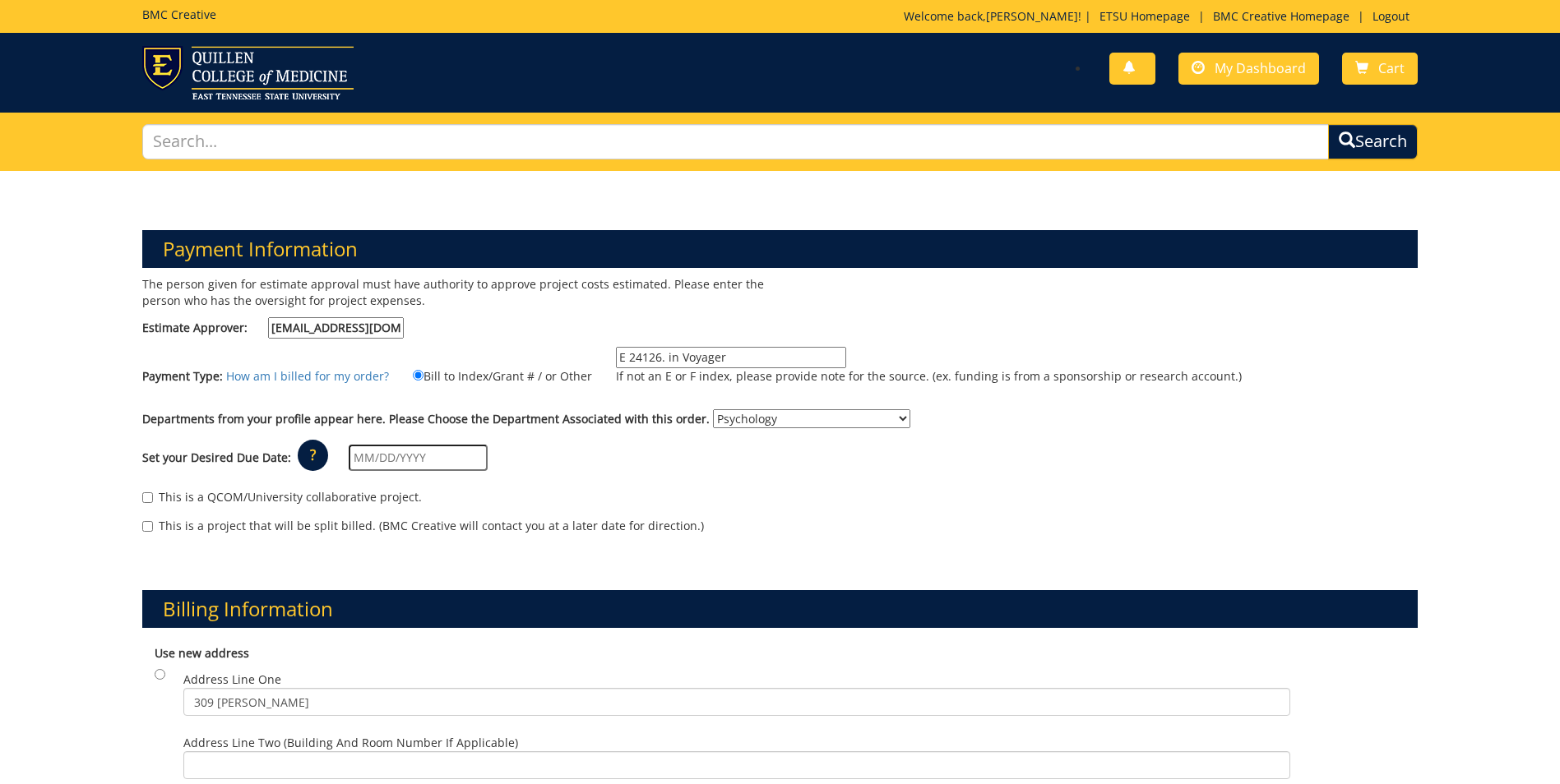
click at [743, 355] on input "E 24126. in Voyager" at bounding box center [731, 357] width 230 height 21
click at [664, 358] on input "E 24126. in Voyager" at bounding box center [731, 357] width 230 height 21
click at [732, 351] on input "E 24126. In Voyager" at bounding box center [731, 357] width 230 height 21
click at [770, 350] on input "E 24126. In Voyager 42040" at bounding box center [731, 357] width 230 height 21
drag, startPoint x: 721, startPoint y: 356, endPoint x: 770, endPoint y: 354, distance: 49.0
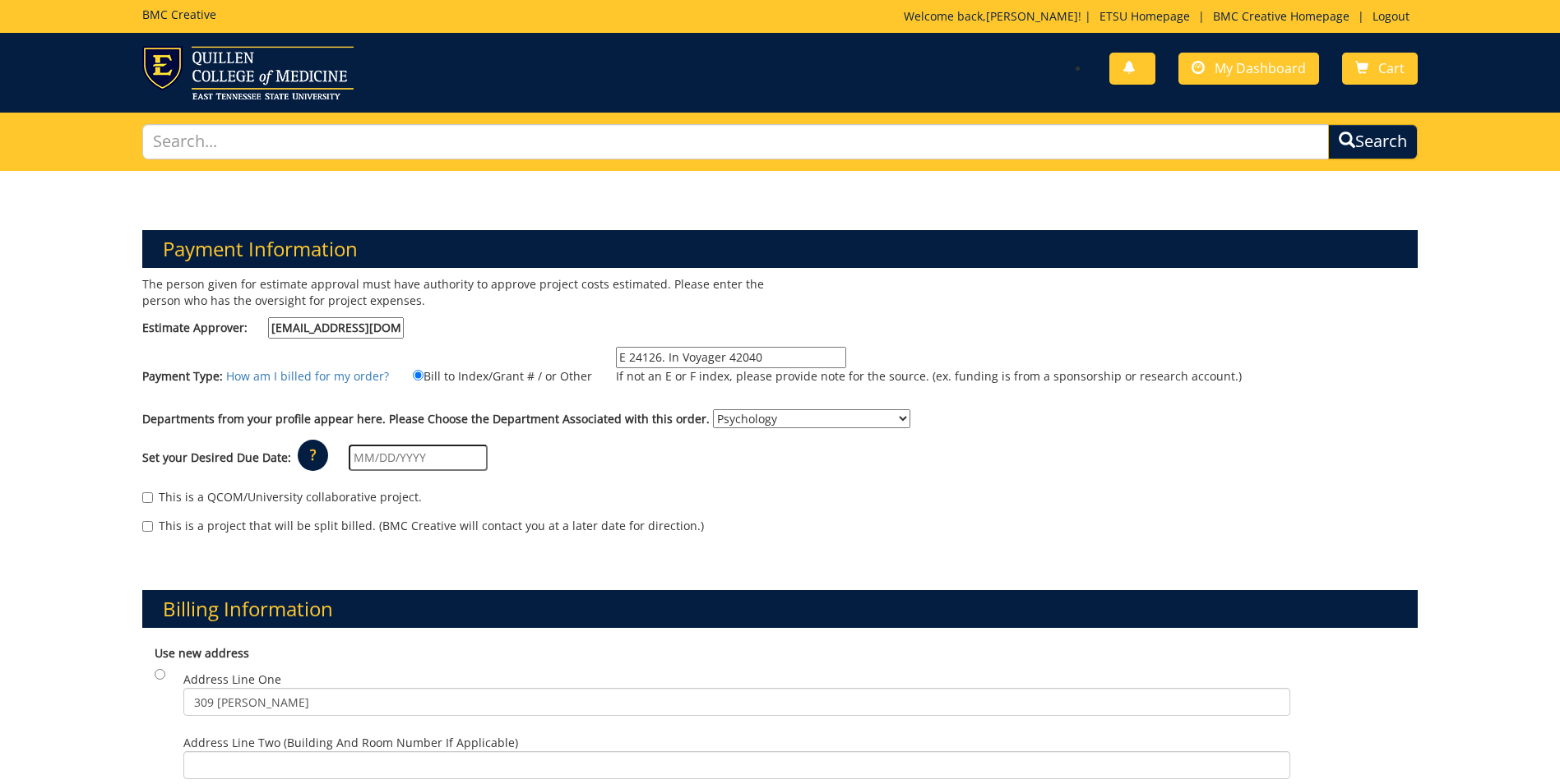
click at [770, 354] on input "E 24126. In Voyager 42040" at bounding box center [731, 357] width 230 height 21
paste input "-Strong BRAIN Institute"
type input "E 24126. In Voyager 42040-Strong BRAIN Institute"
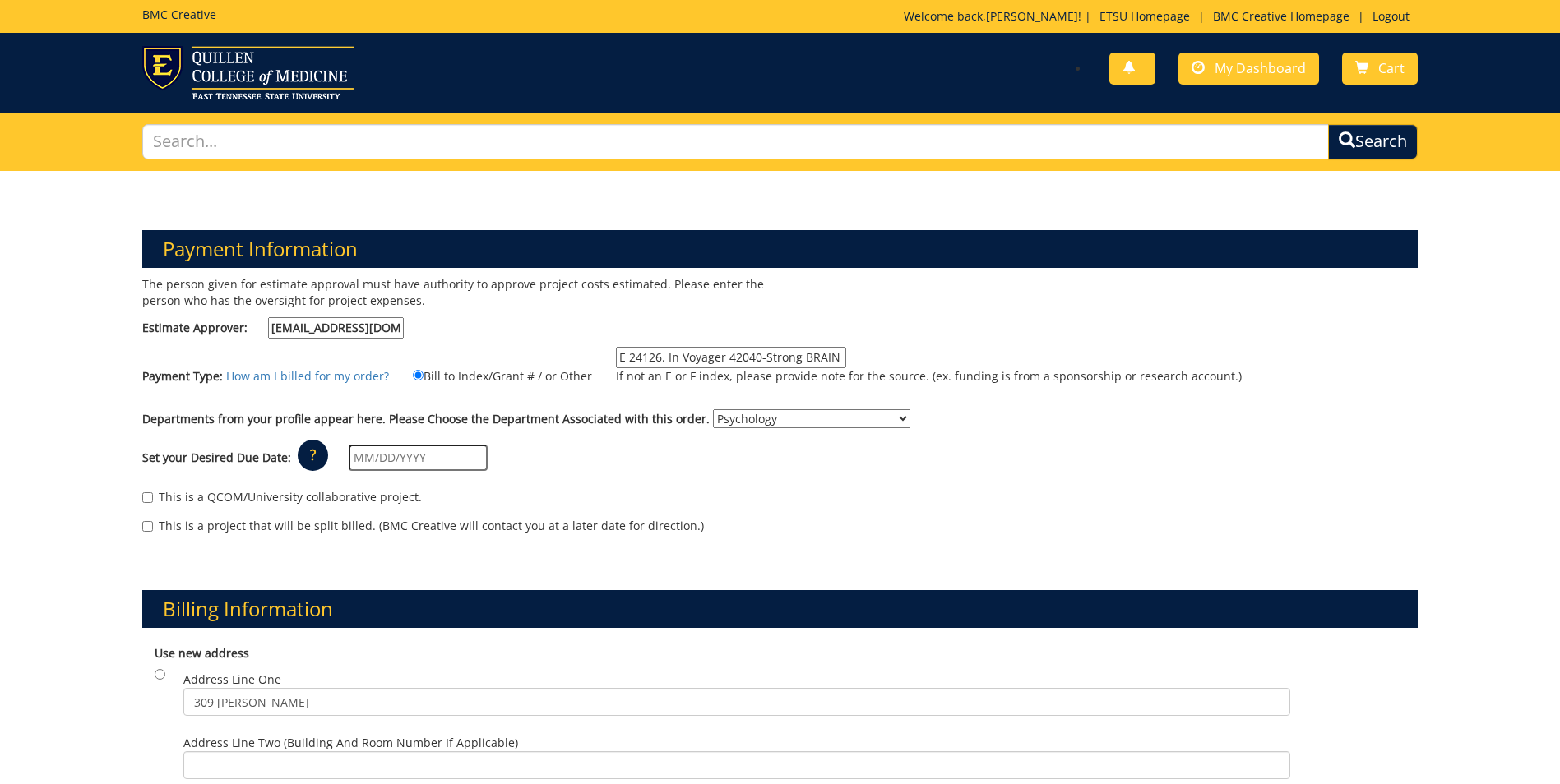
click at [367, 452] on input "text" at bounding box center [418, 457] width 139 height 26
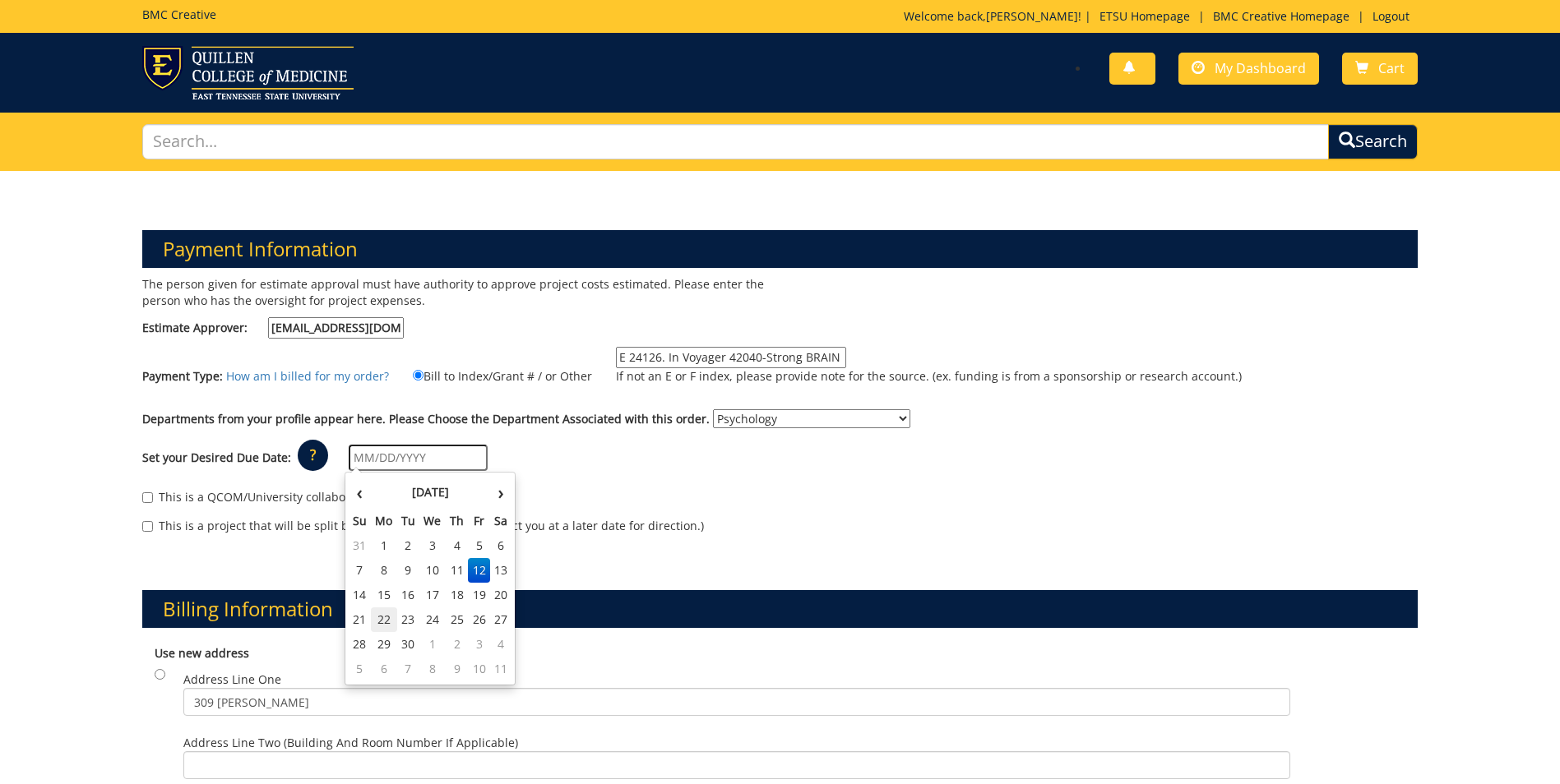
click at [387, 622] on td "22" at bounding box center [384, 619] width 26 height 24
type input "09/22/2025"
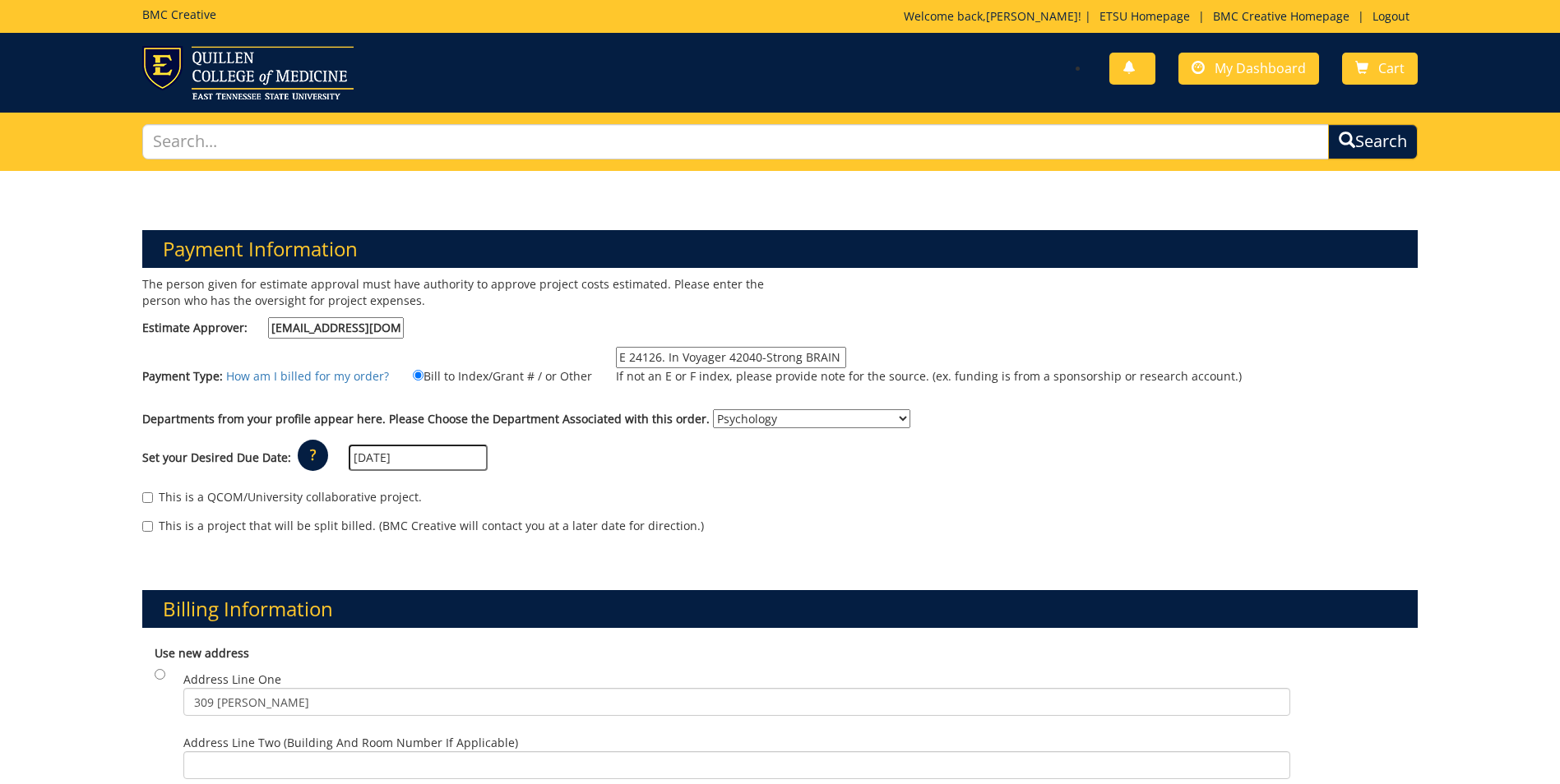
scroll to position [165, 0]
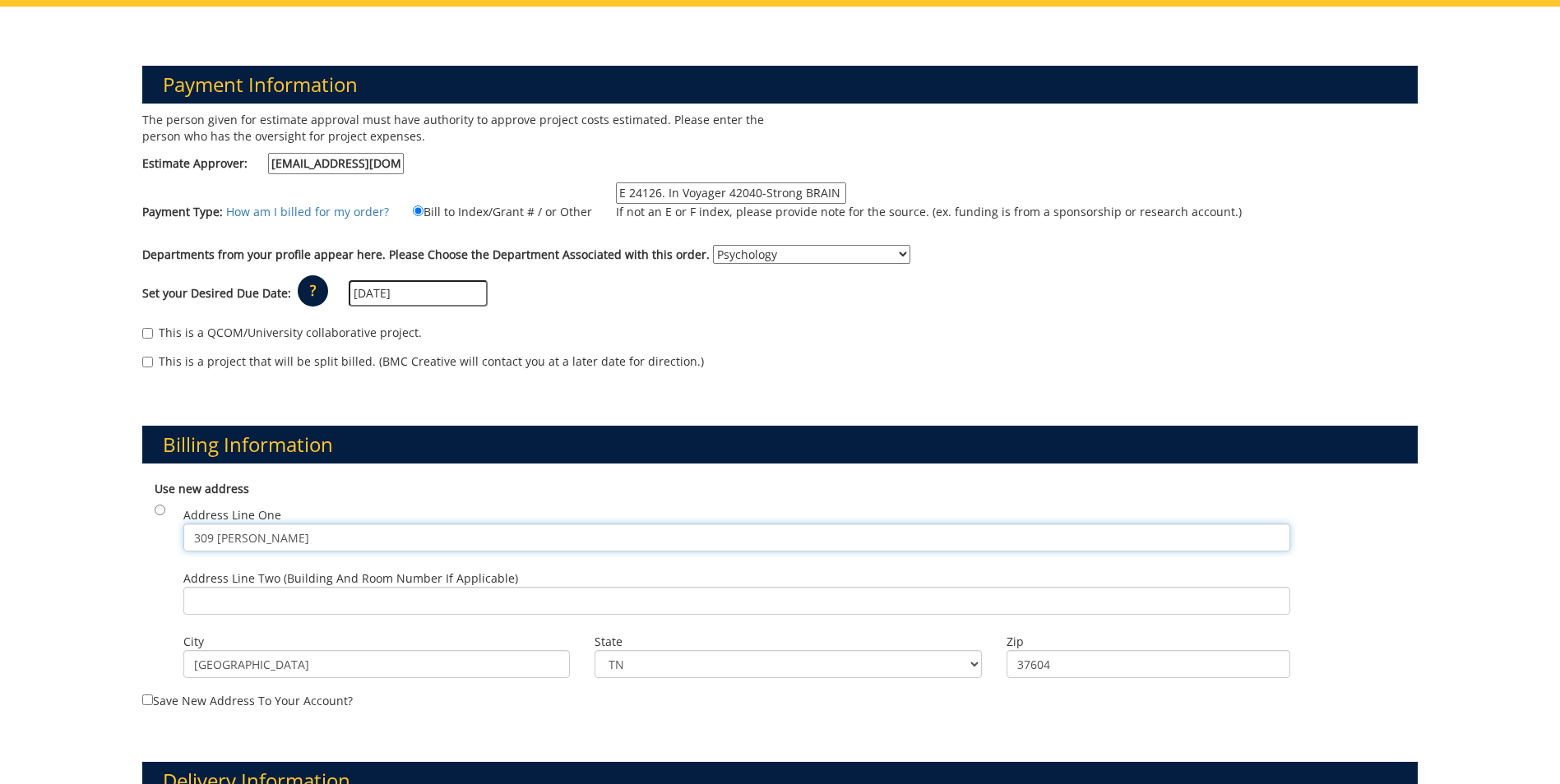
click at [402, 541] on input "309 Roger stout" at bounding box center [736, 537] width 1107 height 28
type input "3"
type input "ETSU Ballad Health Strong BRAIN Institute"
click at [364, 596] on input "Address Line Two (Building and Room Number if applicable)" at bounding box center [736, 600] width 1107 height 28
type input "PO Box 70300"
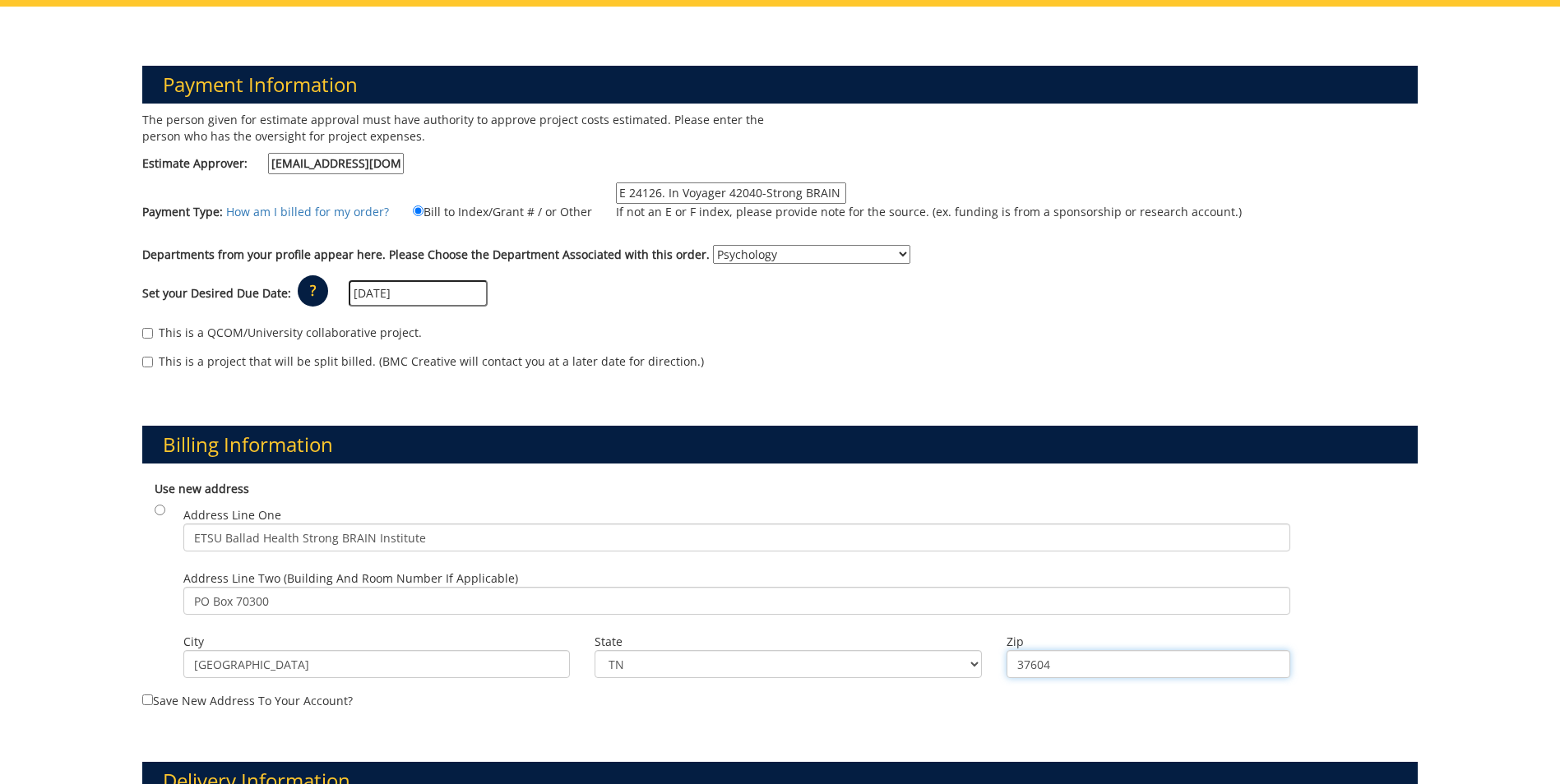
click at [1060, 662] on input "37604" at bounding box center [1149, 664] width 284 height 28
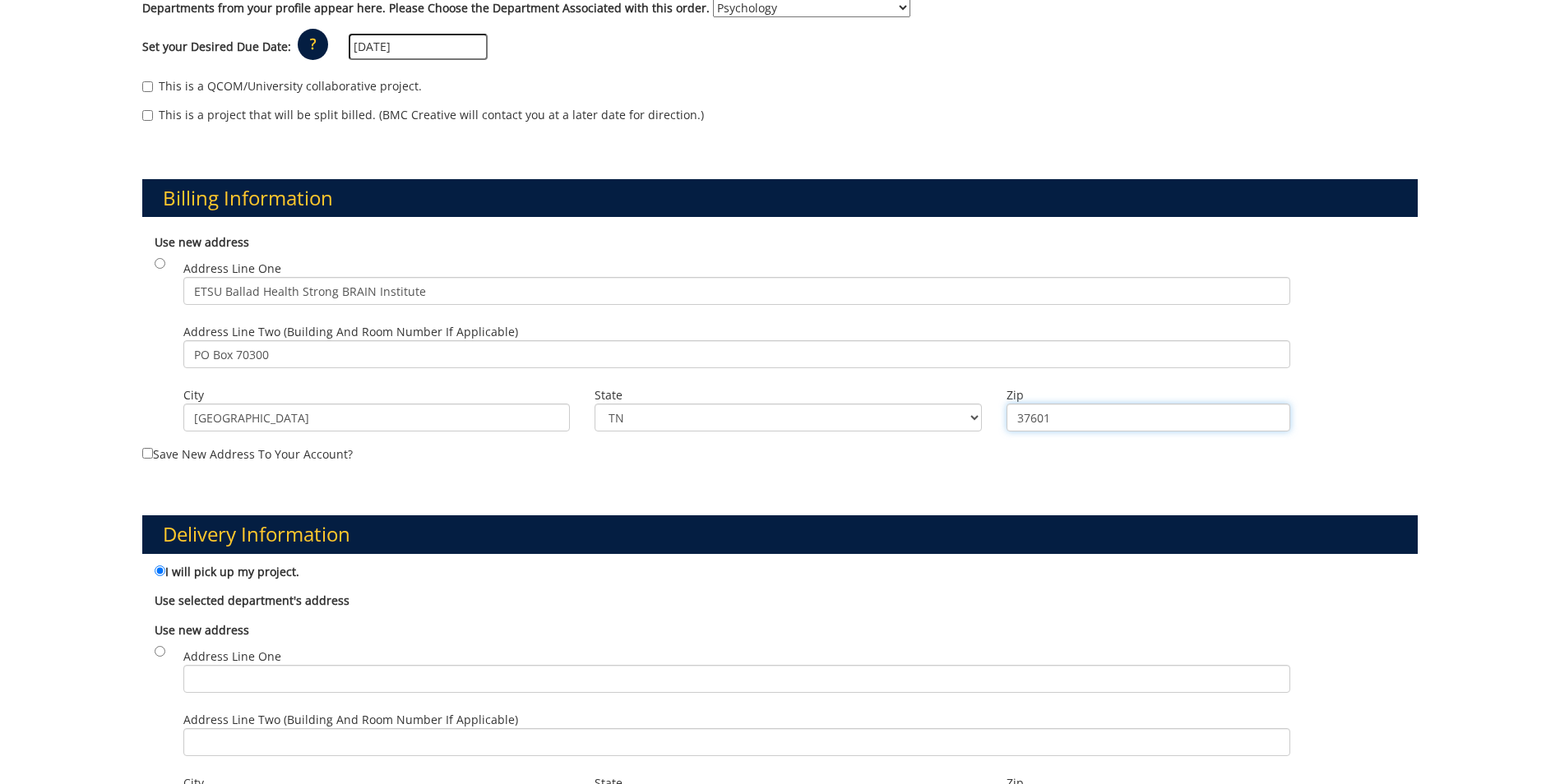
type input "37601"
click at [215, 448] on label "Save new address to your account?" at bounding box center [779, 343] width 1275 height 238
click at [153, 448] on input "Save new address to your account?" at bounding box center [147, 453] width 11 height 11
checkbox input "true"
click at [160, 264] on input "radio" at bounding box center [160, 264] width 11 height 11
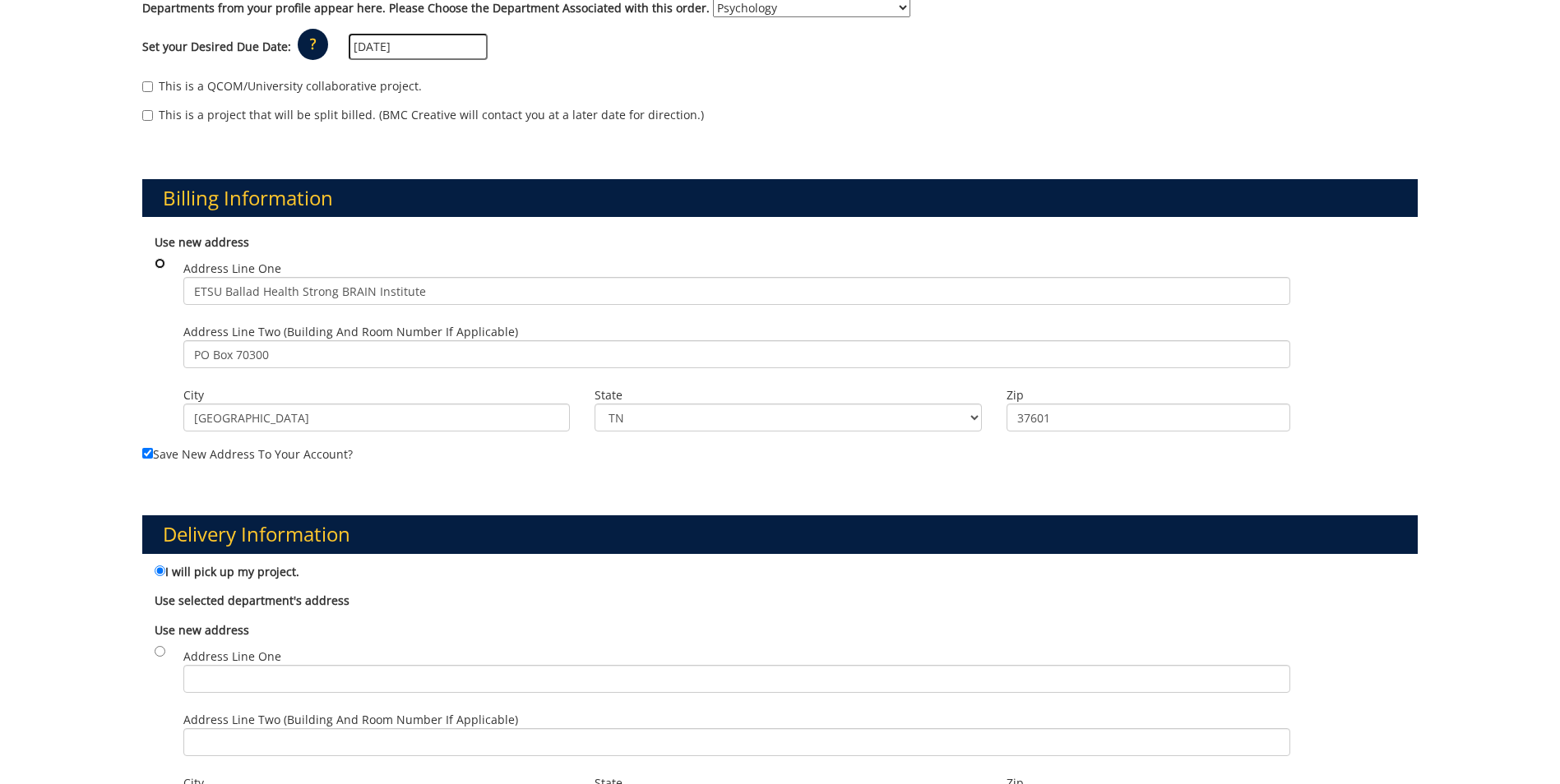
radio input "true"
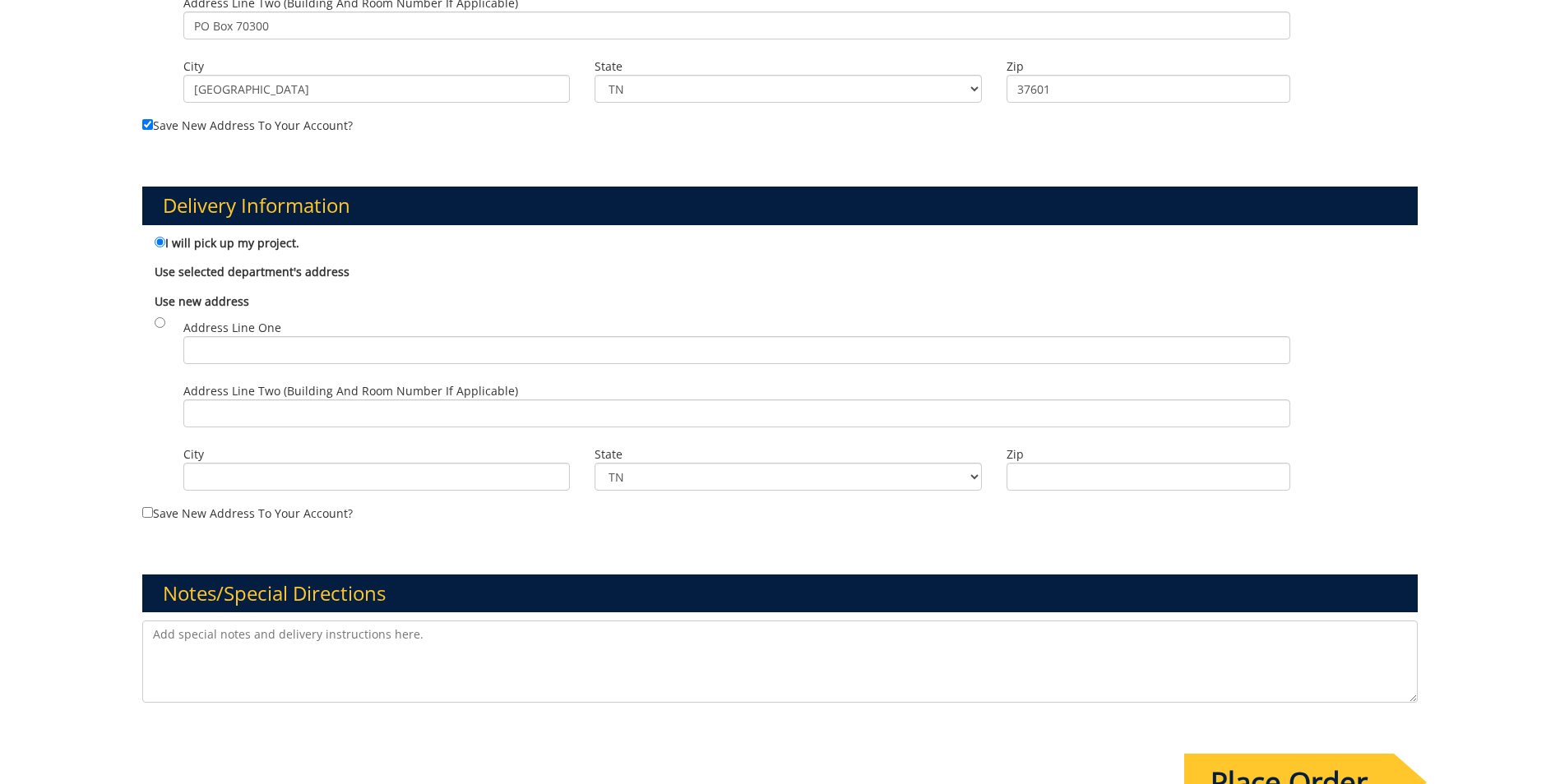
scroll to position [904, 0]
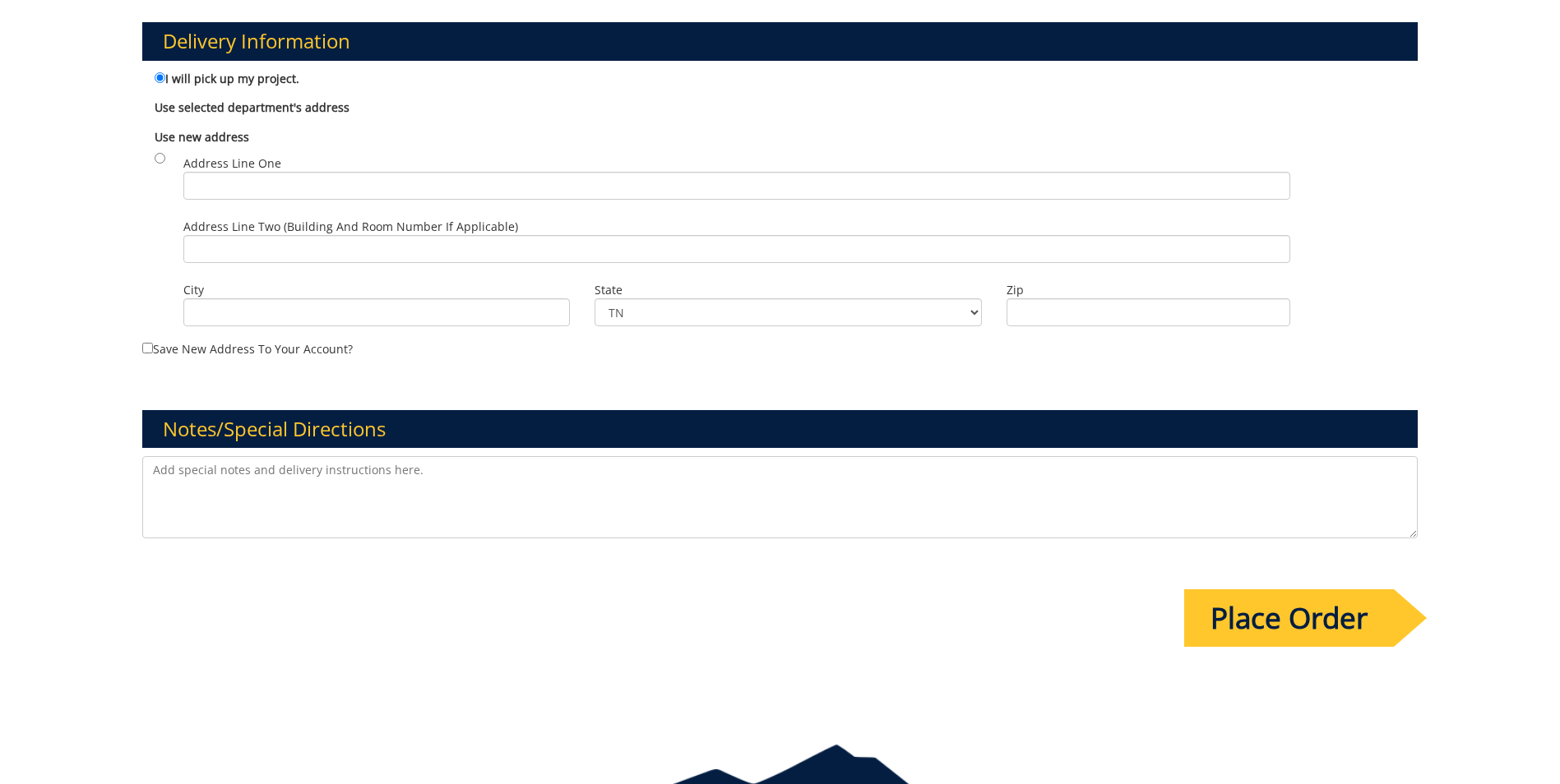
click at [254, 482] on textarea at bounding box center [779, 498] width 1275 height 82
